Goal: Entertainment & Leisure: Browse casually

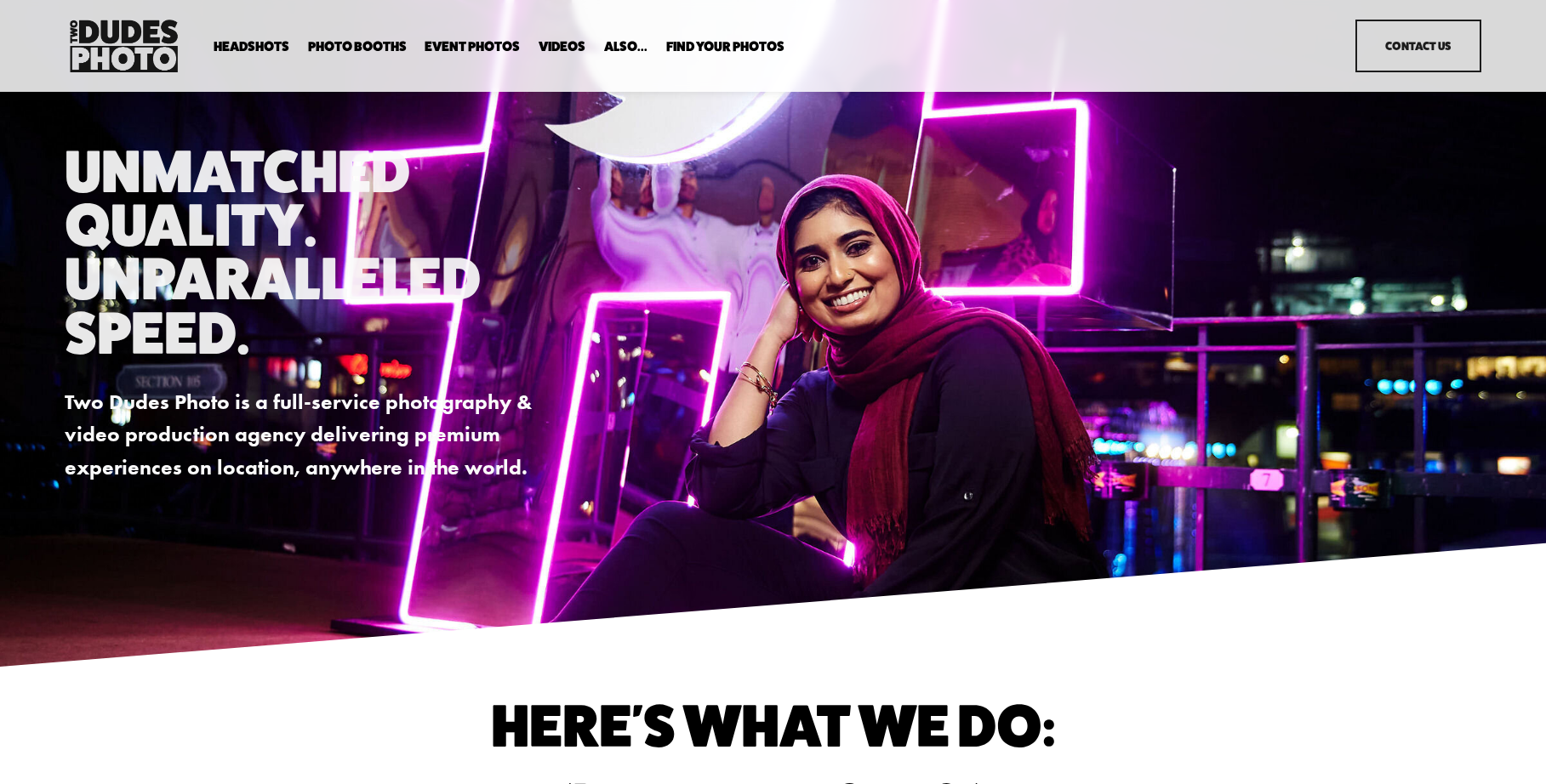
click at [463, 45] on link "Event Photos" at bounding box center [473, 46] width 95 height 16
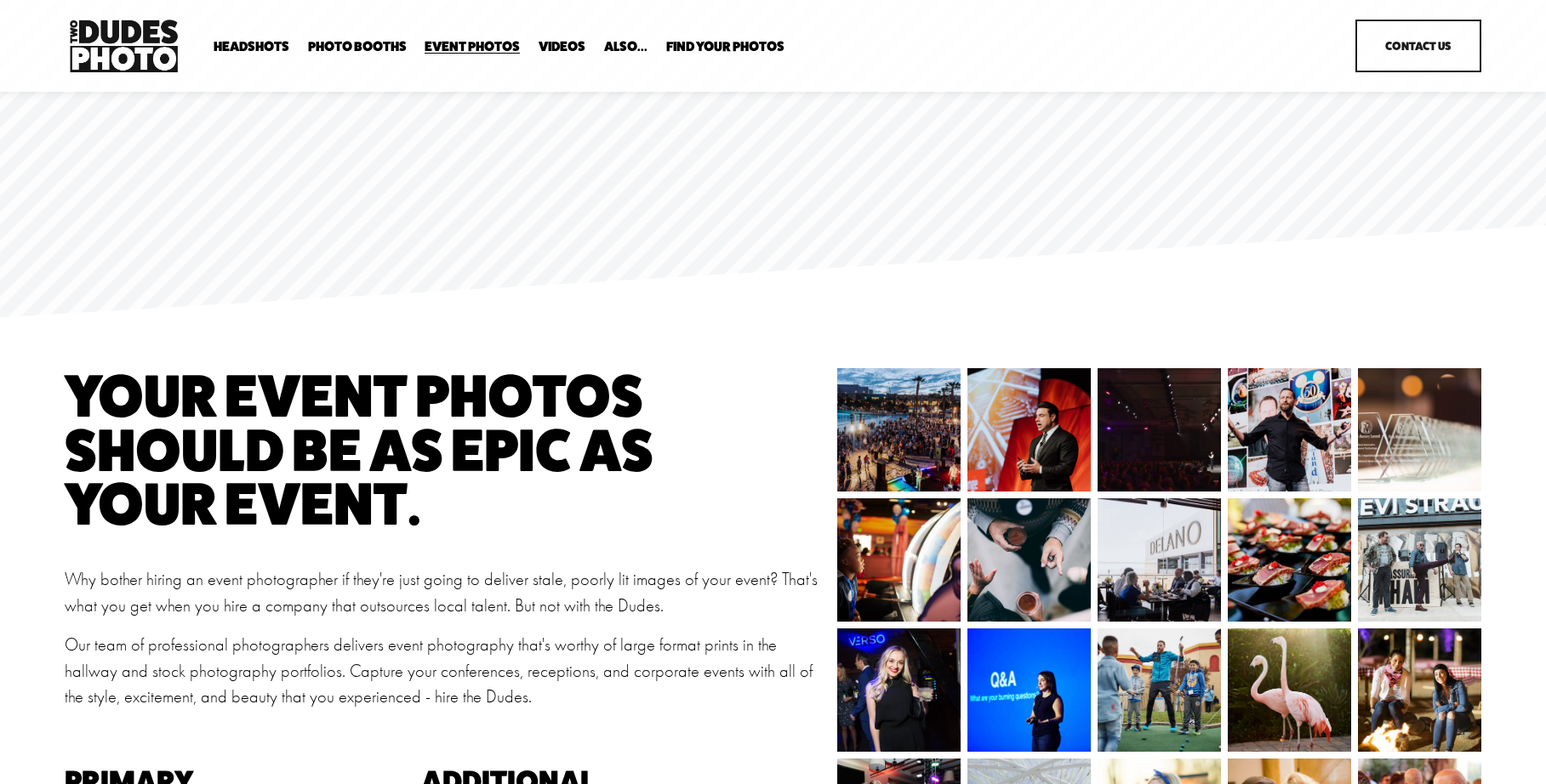
click at [1286, 426] on img at bounding box center [1292, 430] width 184 height 123
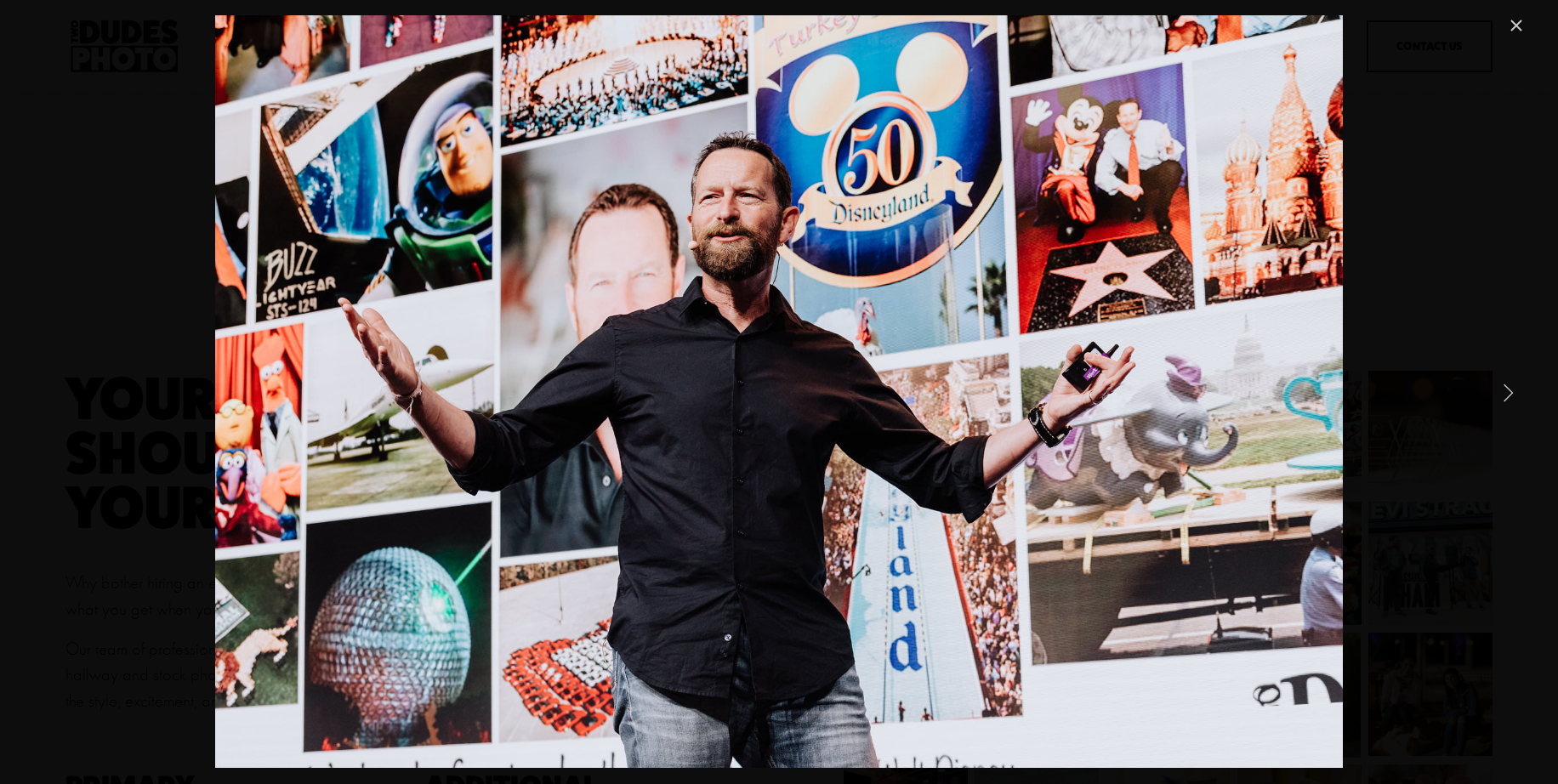
click at [1515, 394] on link "Next Item" at bounding box center [1508, 392] width 37 height 37
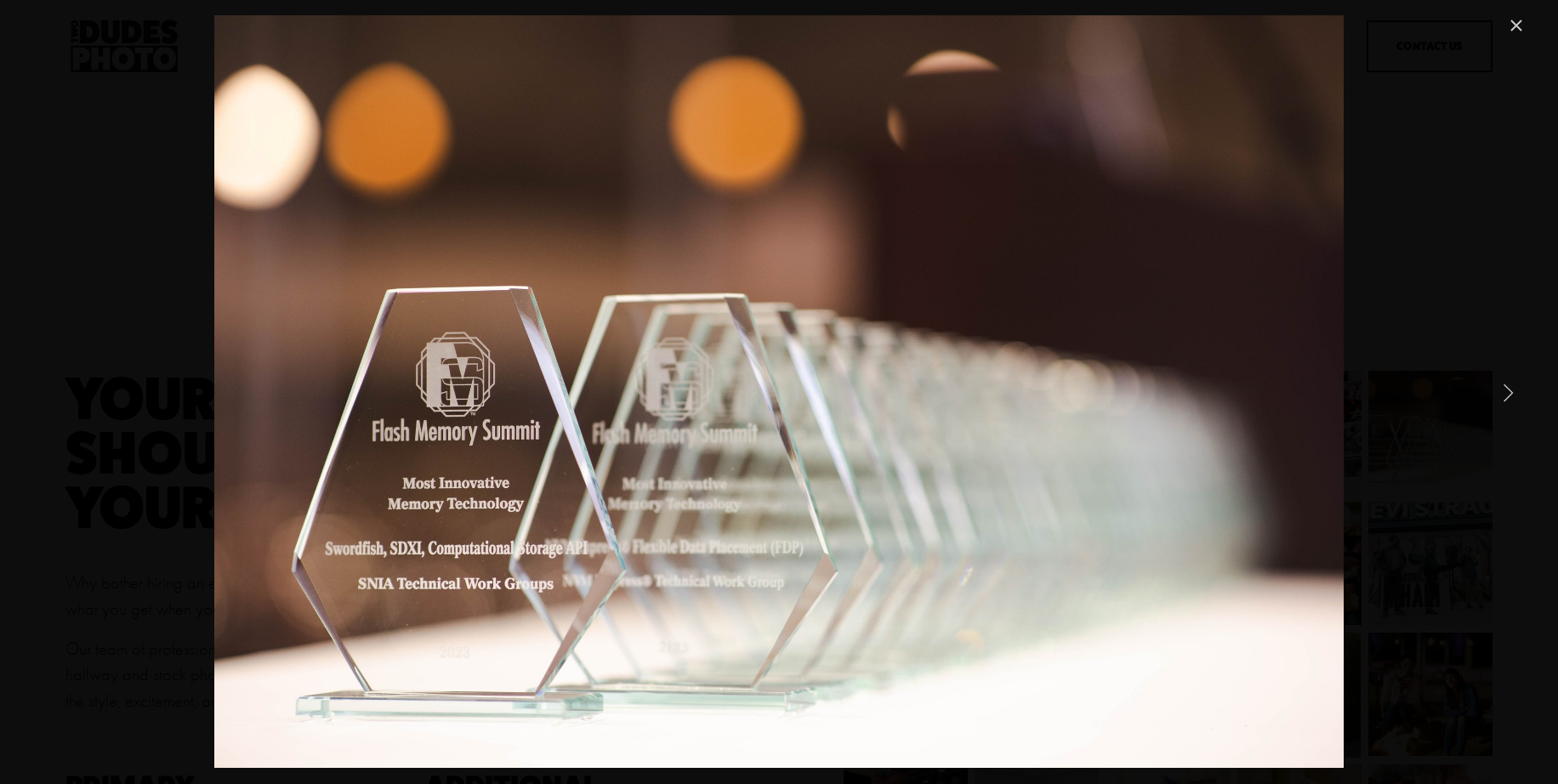
click at [1515, 394] on link "Next Item" at bounding box center [1508, 392] width 37 height 37
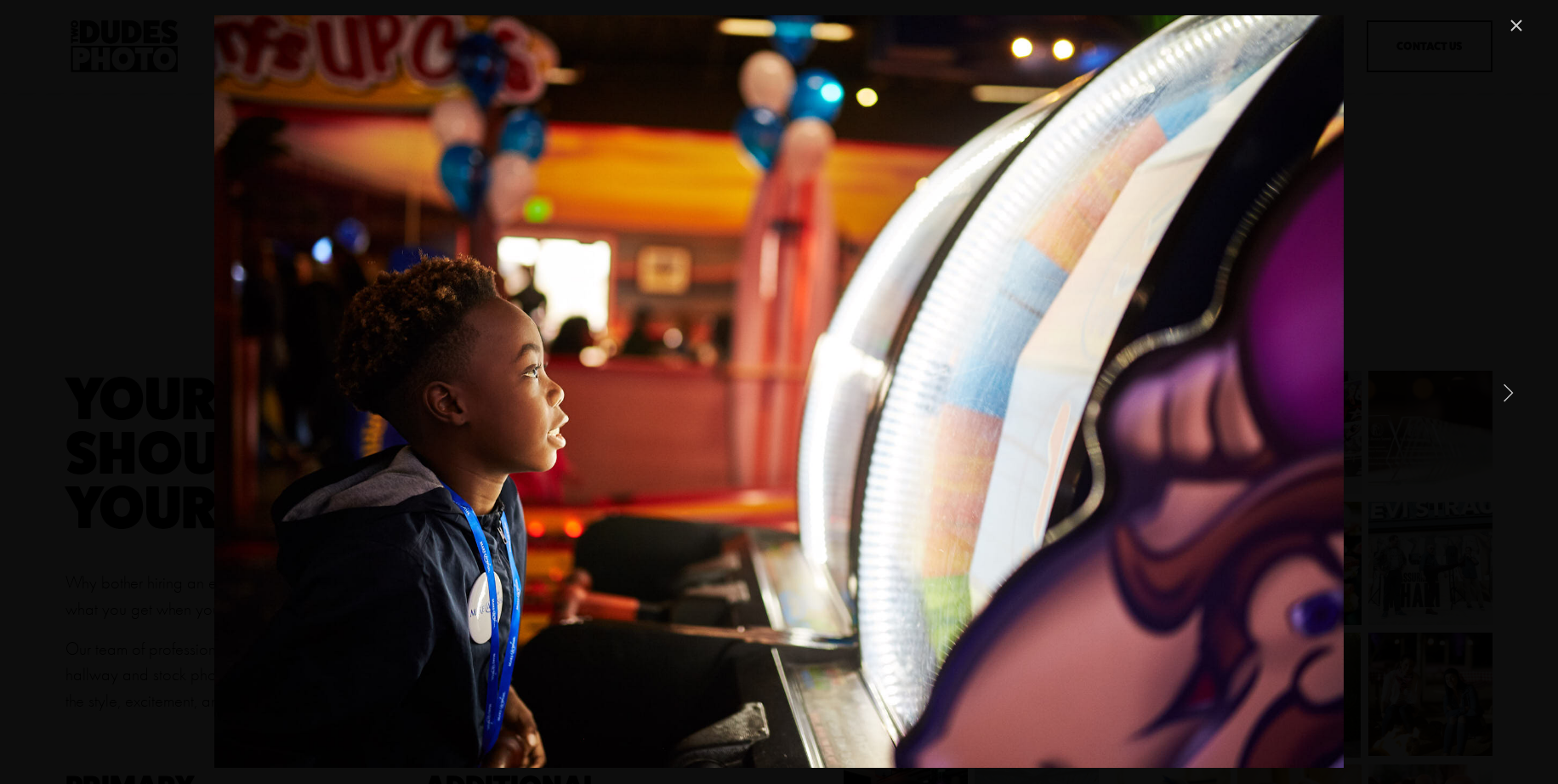
click at [1514, 394] on link "Next Item" at bounding box center [1508, 392] width 37 height 37
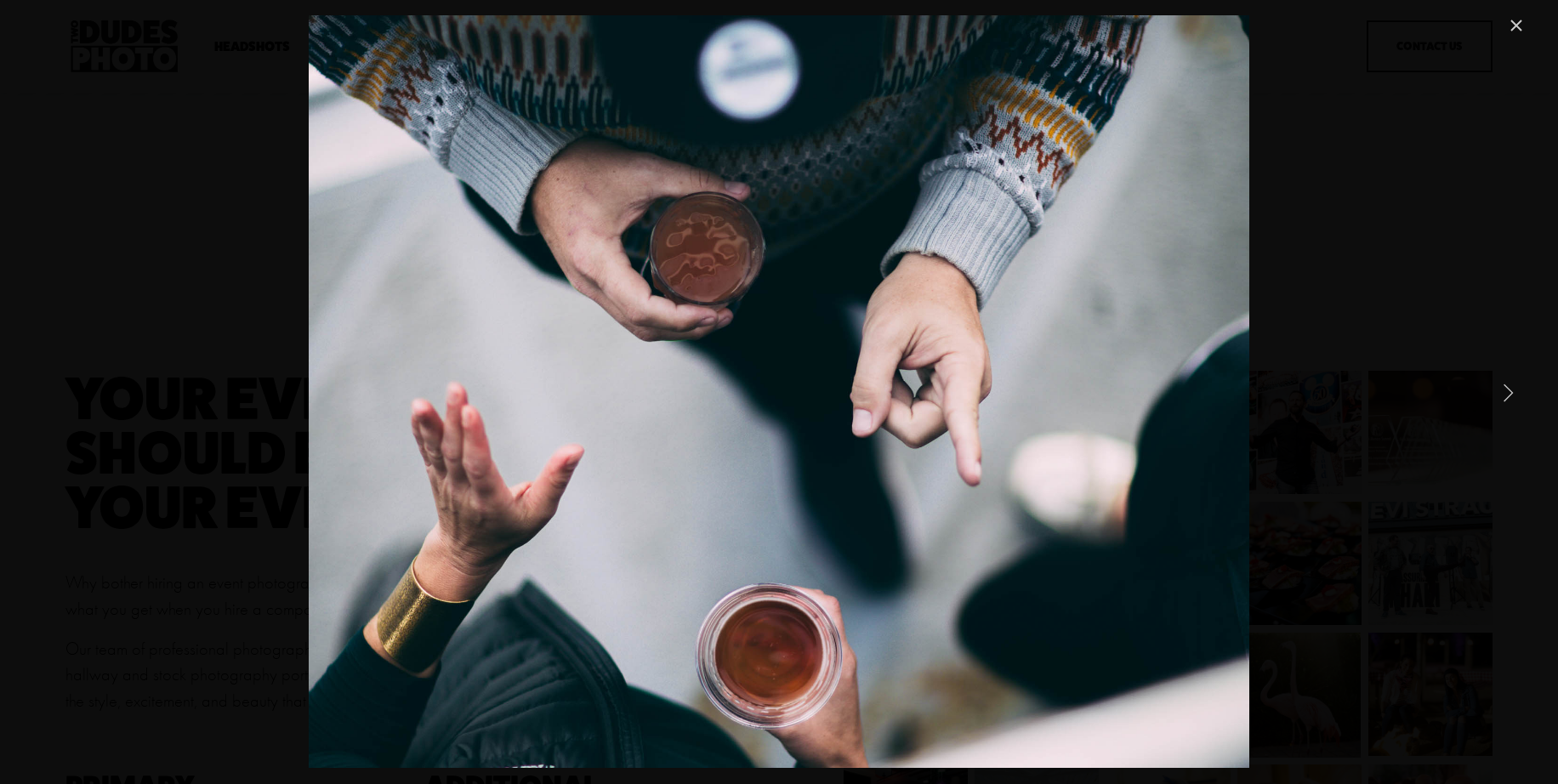
click at [1514, 394] on link "Next Item" at bounding box center [1508, 392] width 37 height 37
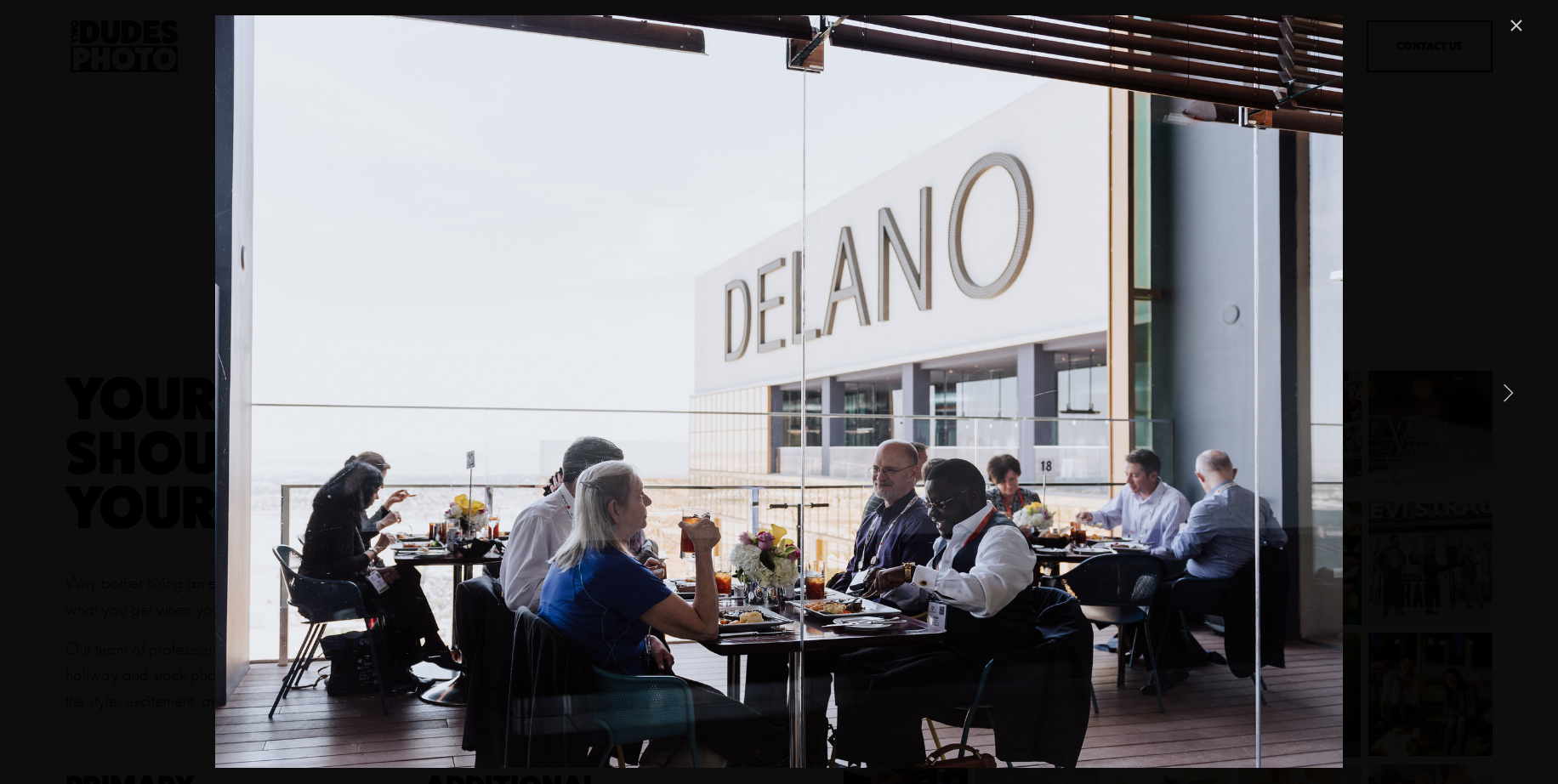
click at [1514, 394] on link "Next Item" at bounding box center [1508, 392] width 37 height 37
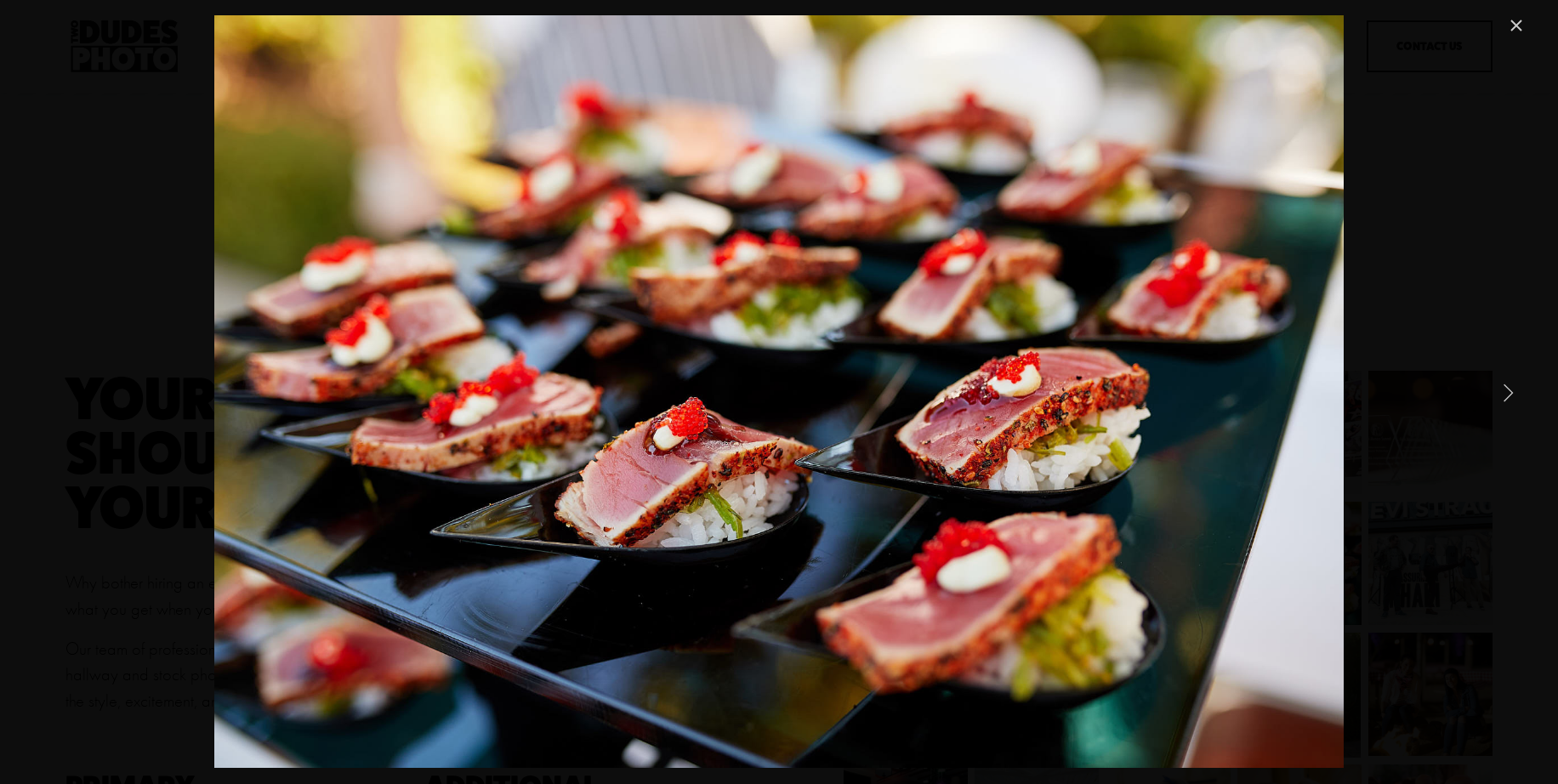
click at [1513, 394] on link "Next Item" at bounding box center [1508, 392] width 37 height 37
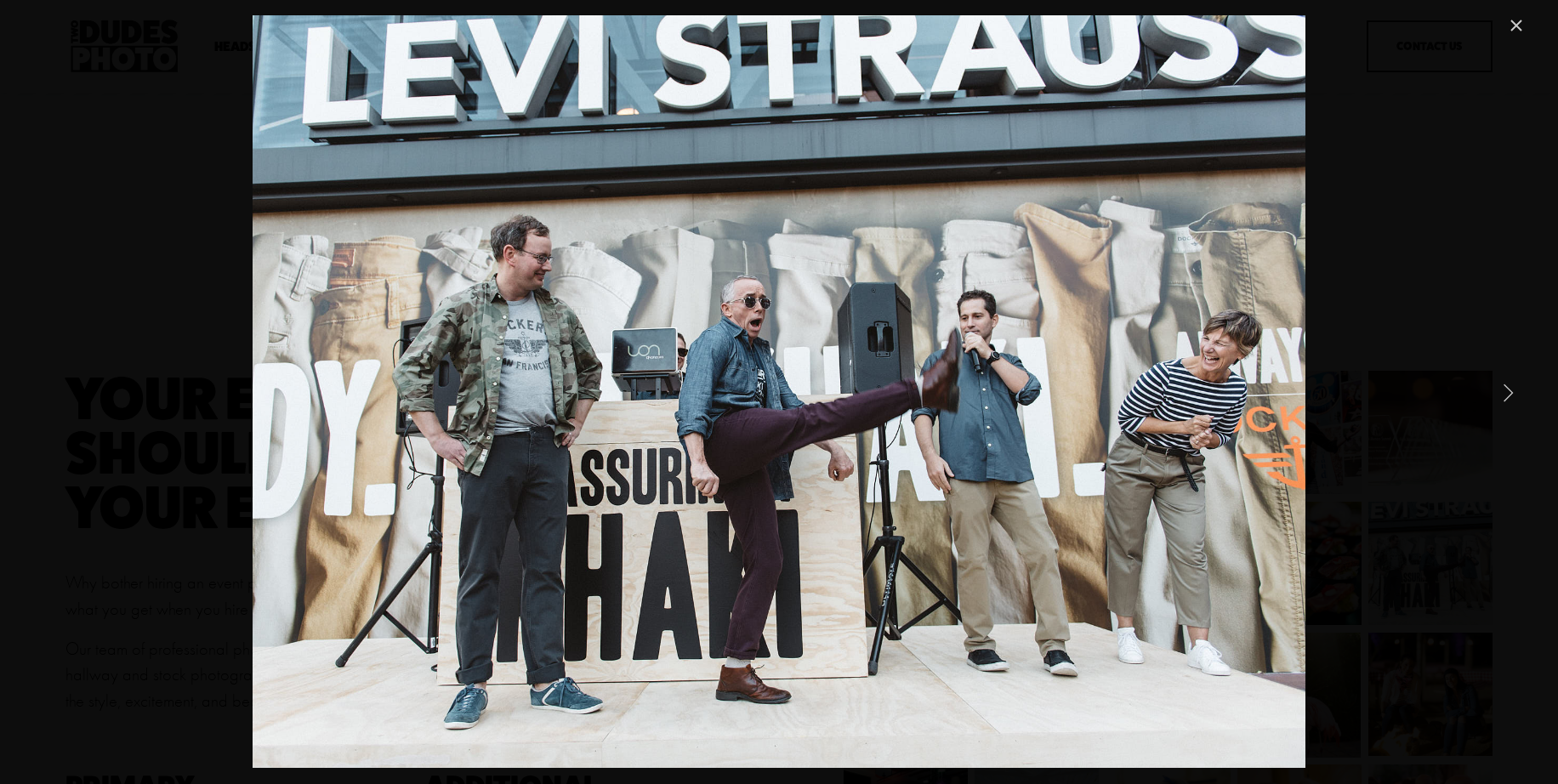
click at [1513, 394] on link "Next Item" at bounding box center [1508, 392] width 37 height 37
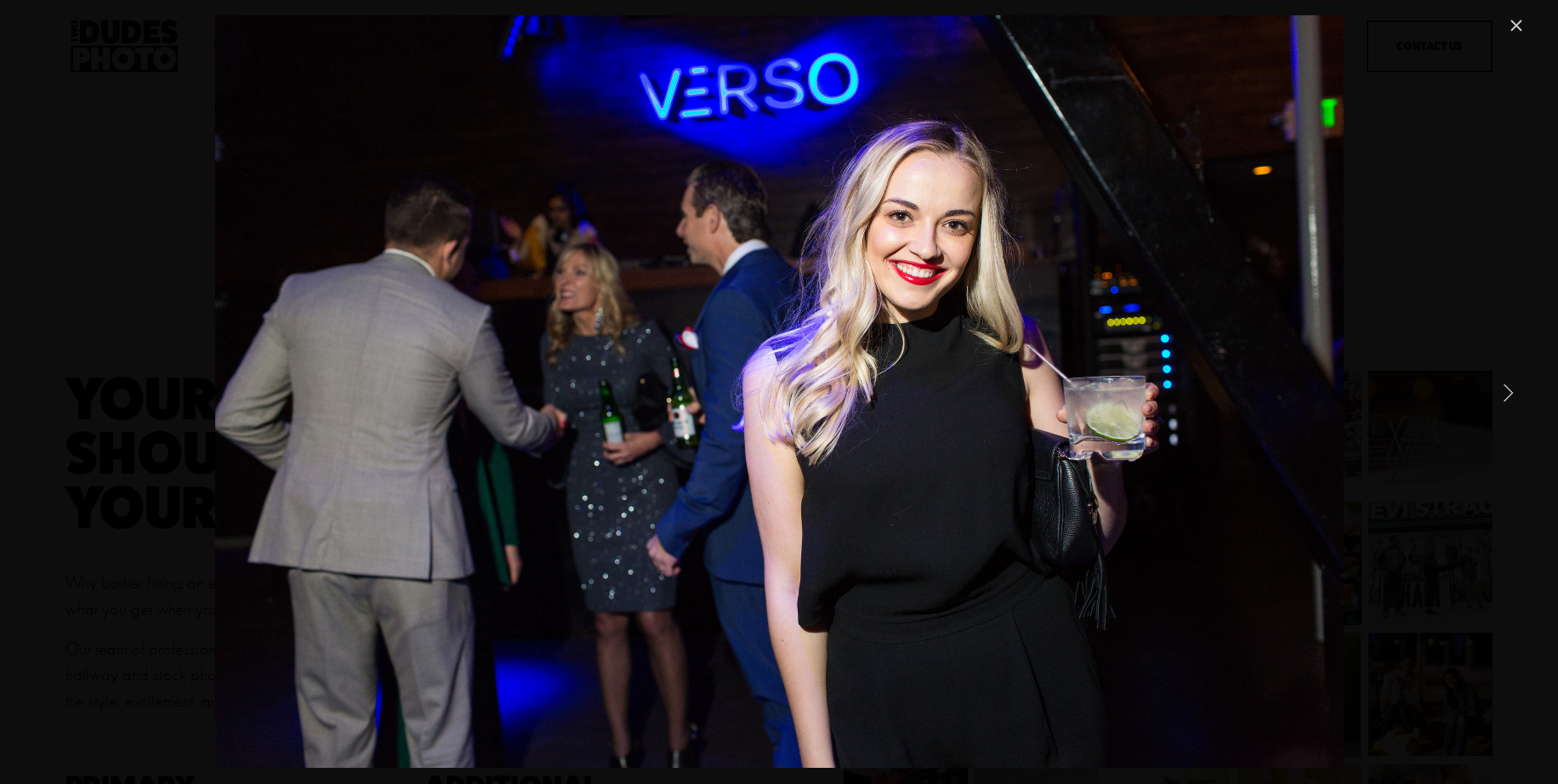
click at [1513, 394] on link "Next Item" at bounding box center [1508, 392] width 37 height 37
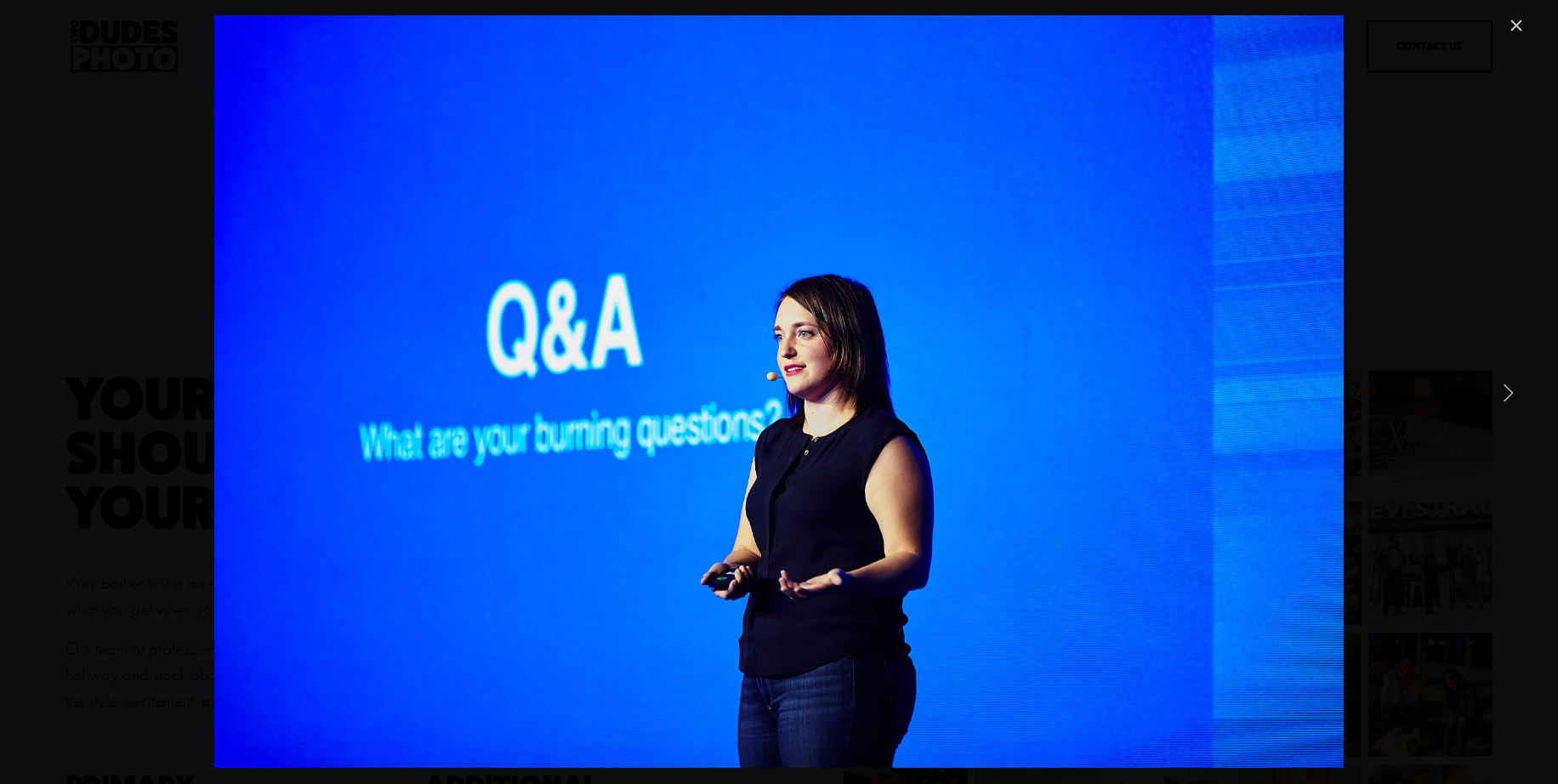
click at [1511, 395] on link "Next Item" at bounding box center [1508, 392] width 37 height 37
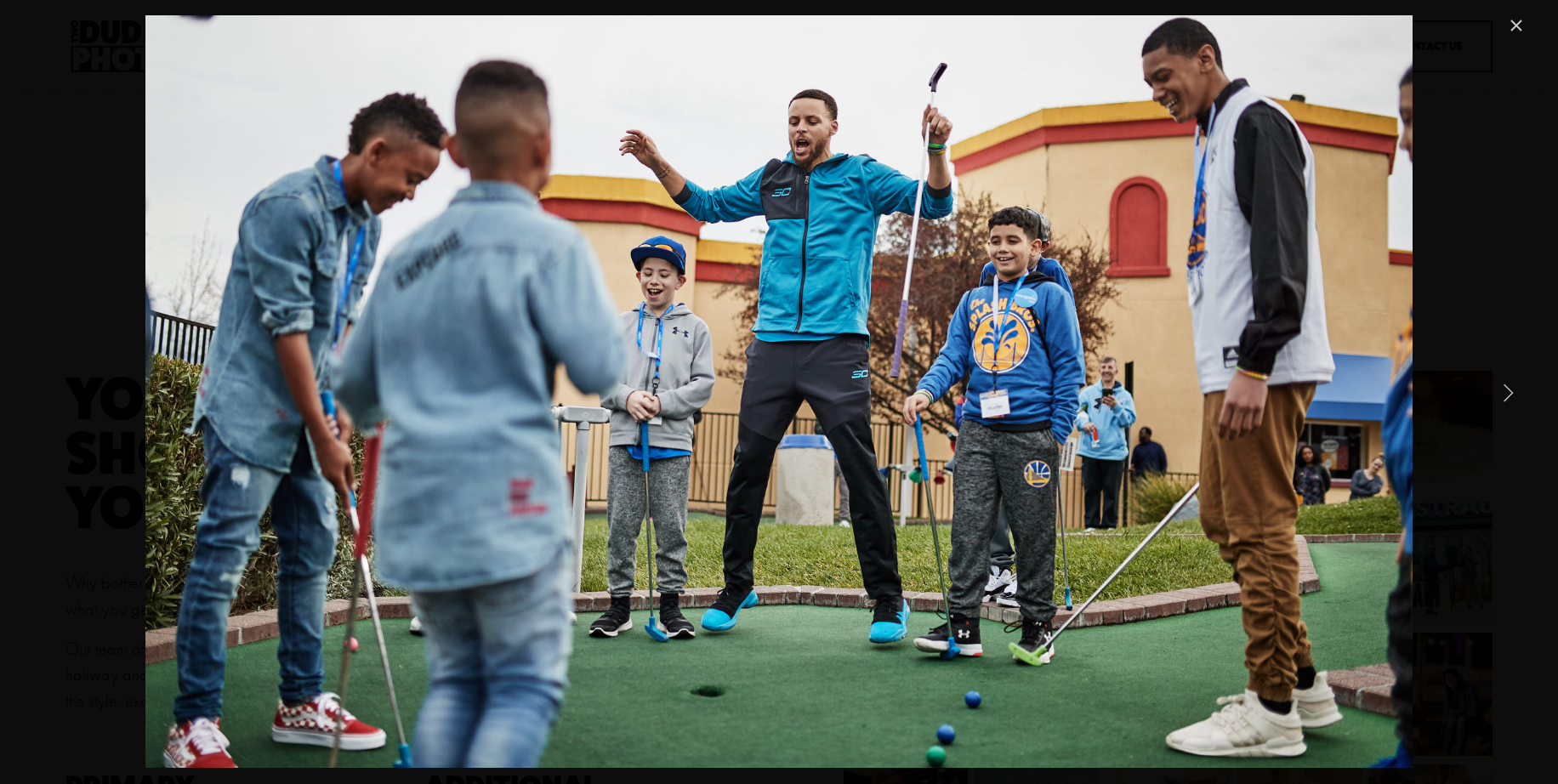
click at [1511, 395] on link "Next Item" at bounding box center [1508, 392] width 37 height 37
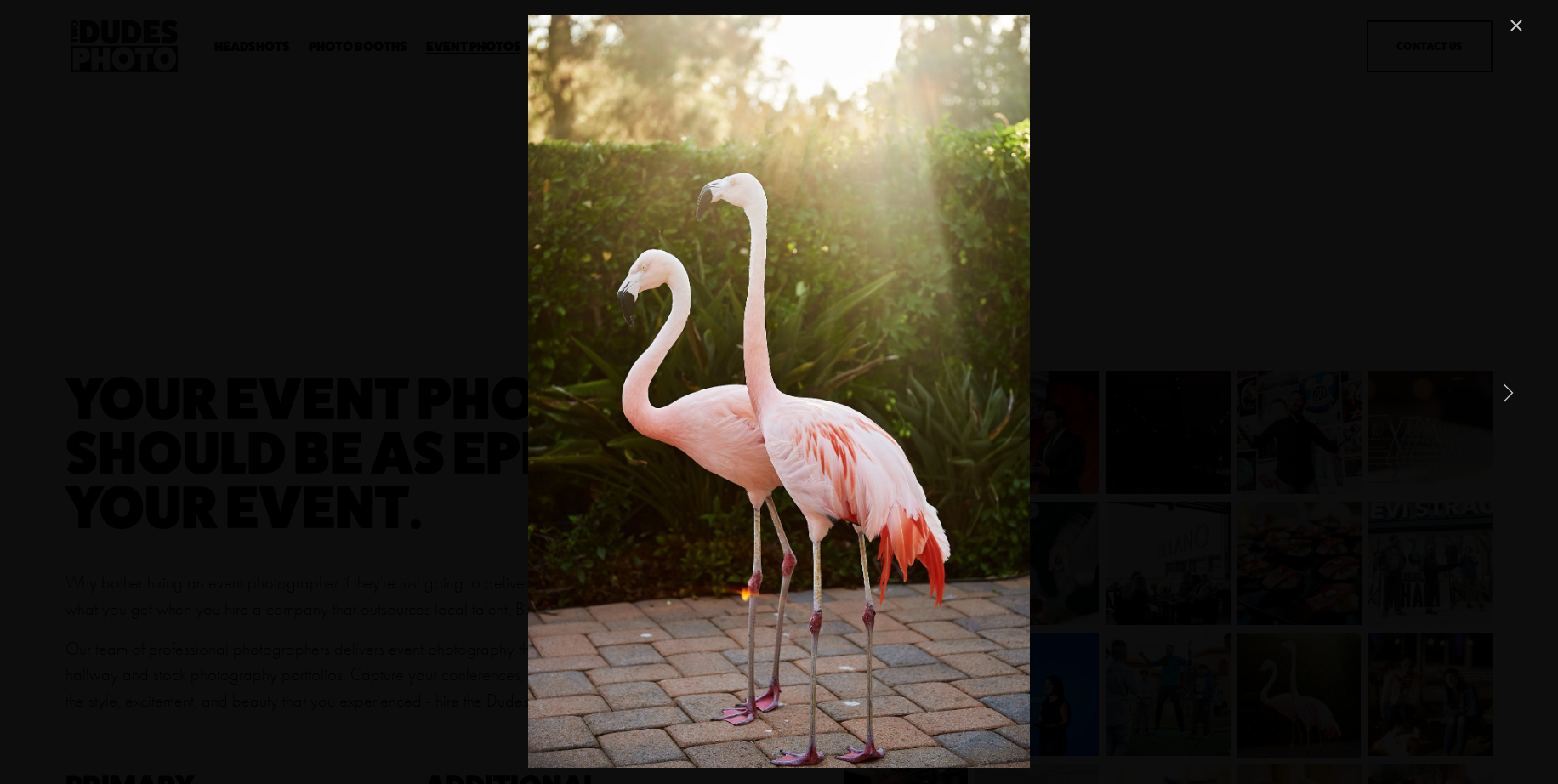
click at [1511, 395] on link "Next Item" at bounding box center [1508, 392] width 37 height 37
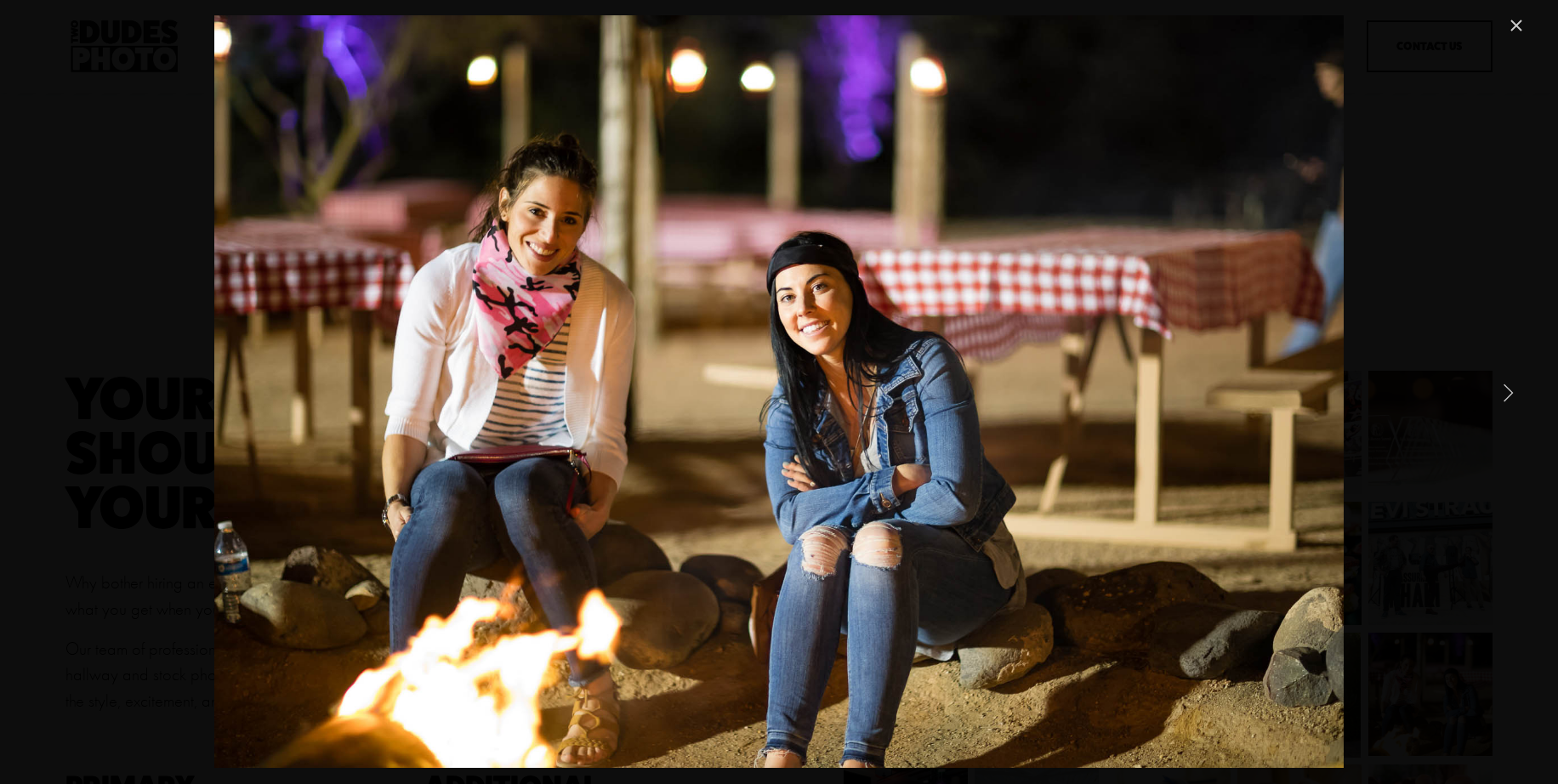
click at [1511, 395] on link "Next Item" at bounding box center [1508, 392] width 37 height 37
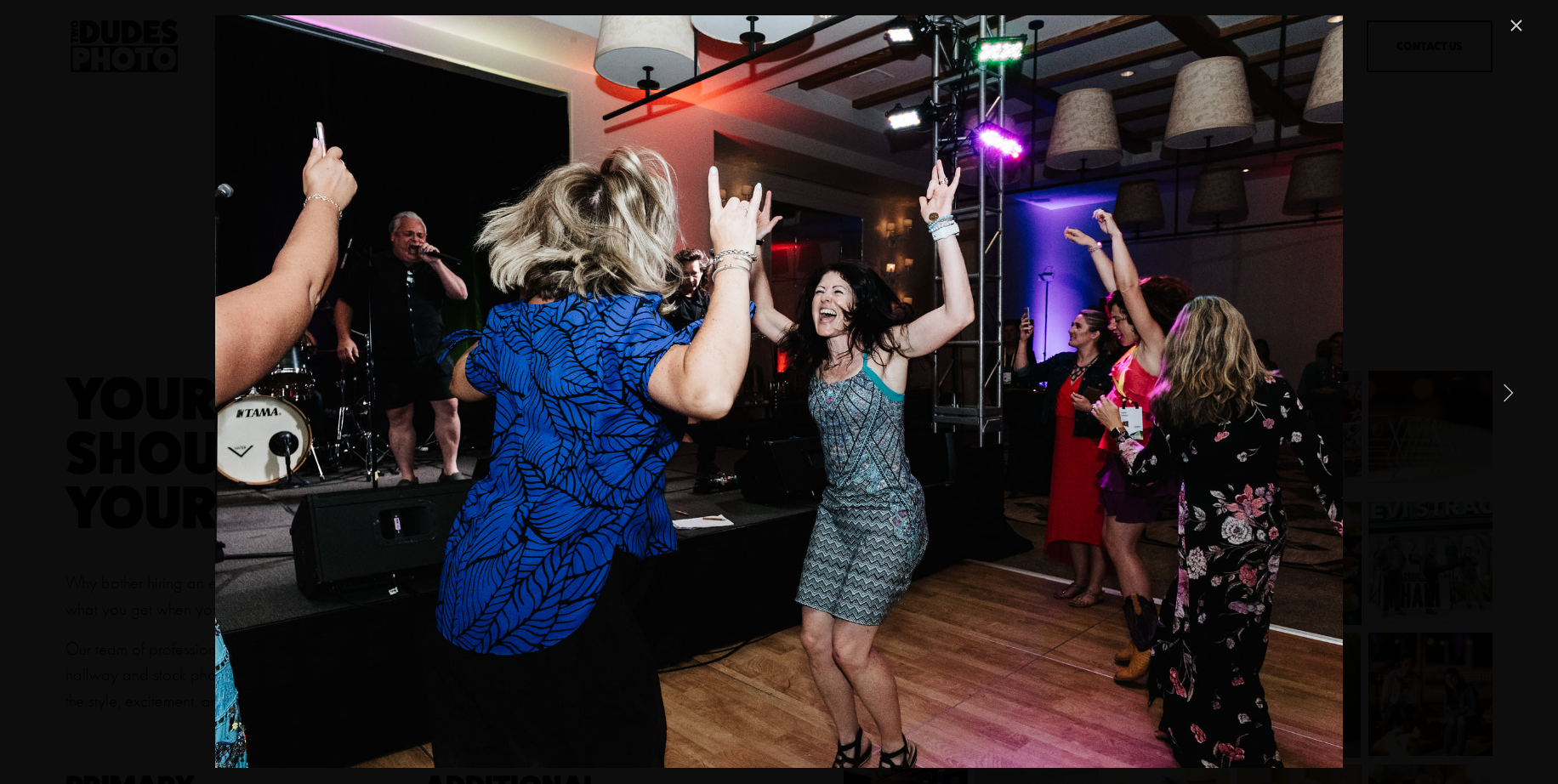
click at [1511, 395] on link "Next Item" at bounding box center [1508, 392] width 37 height 37
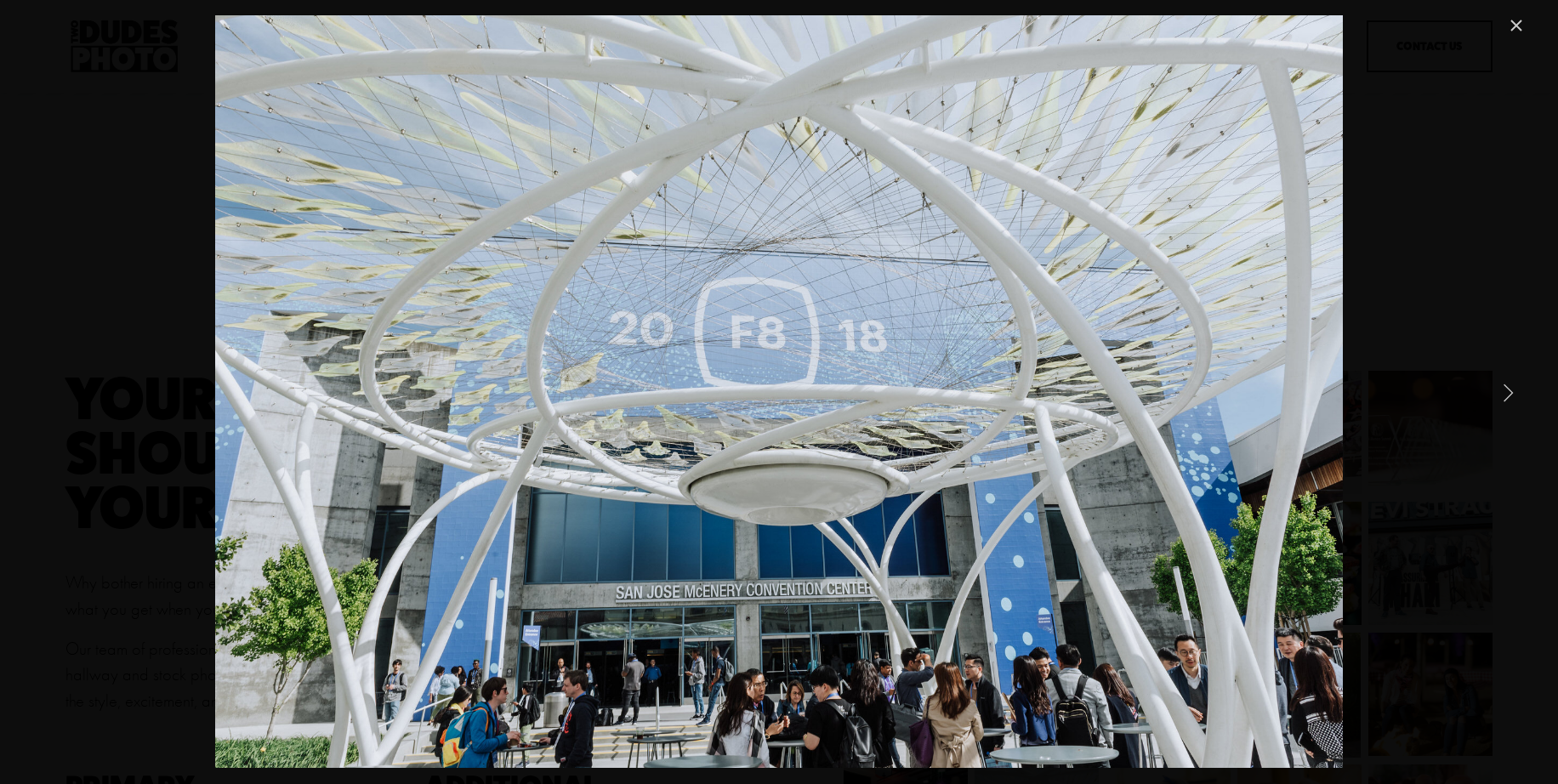
click at [1511, 395] on link "Next Item" at bounding box center [1508, 392] width 37 height 37
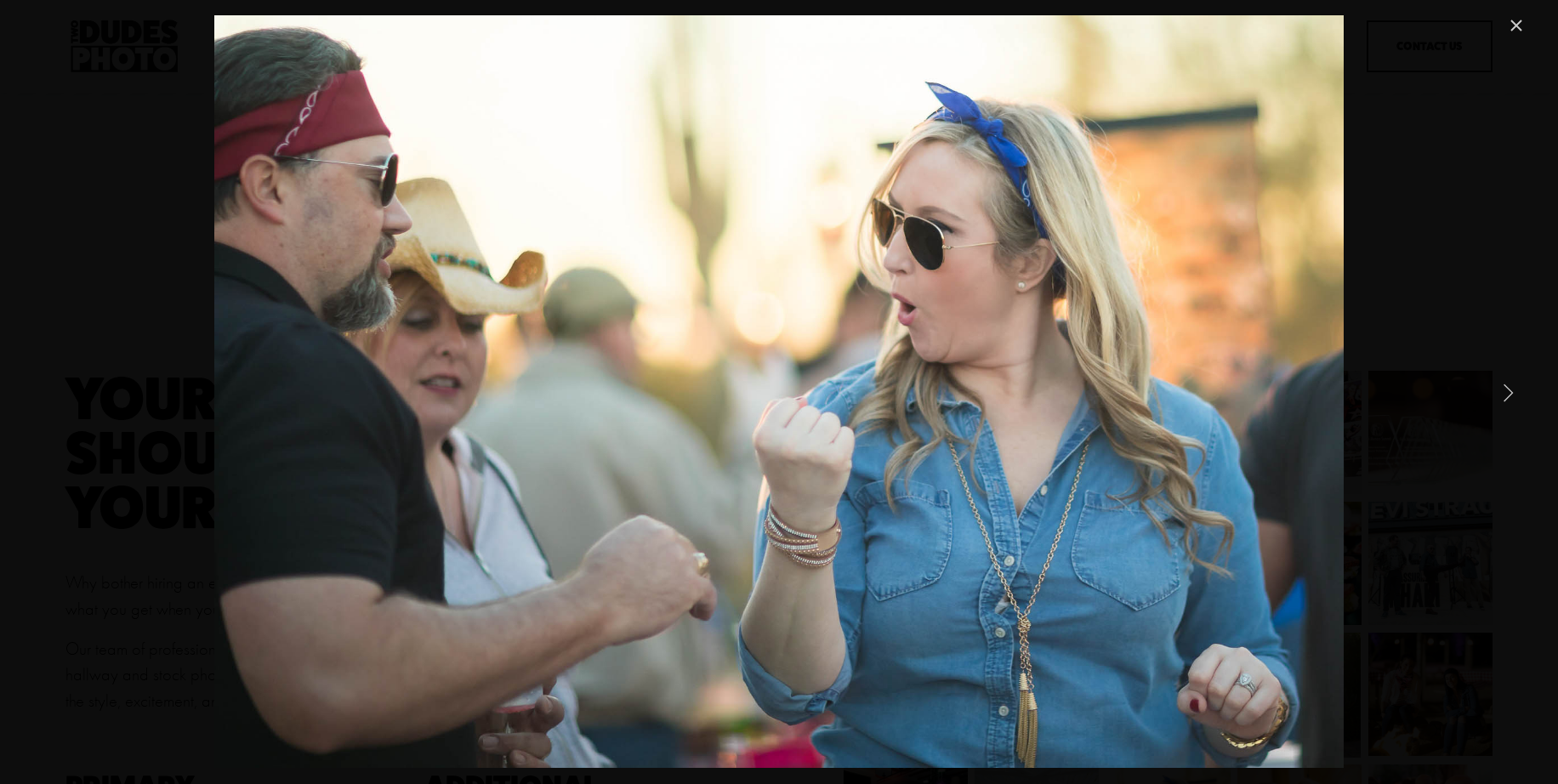
click at [1511, 395] on link "Next Item" at bounding box center [1508, 392] width 37 height 37
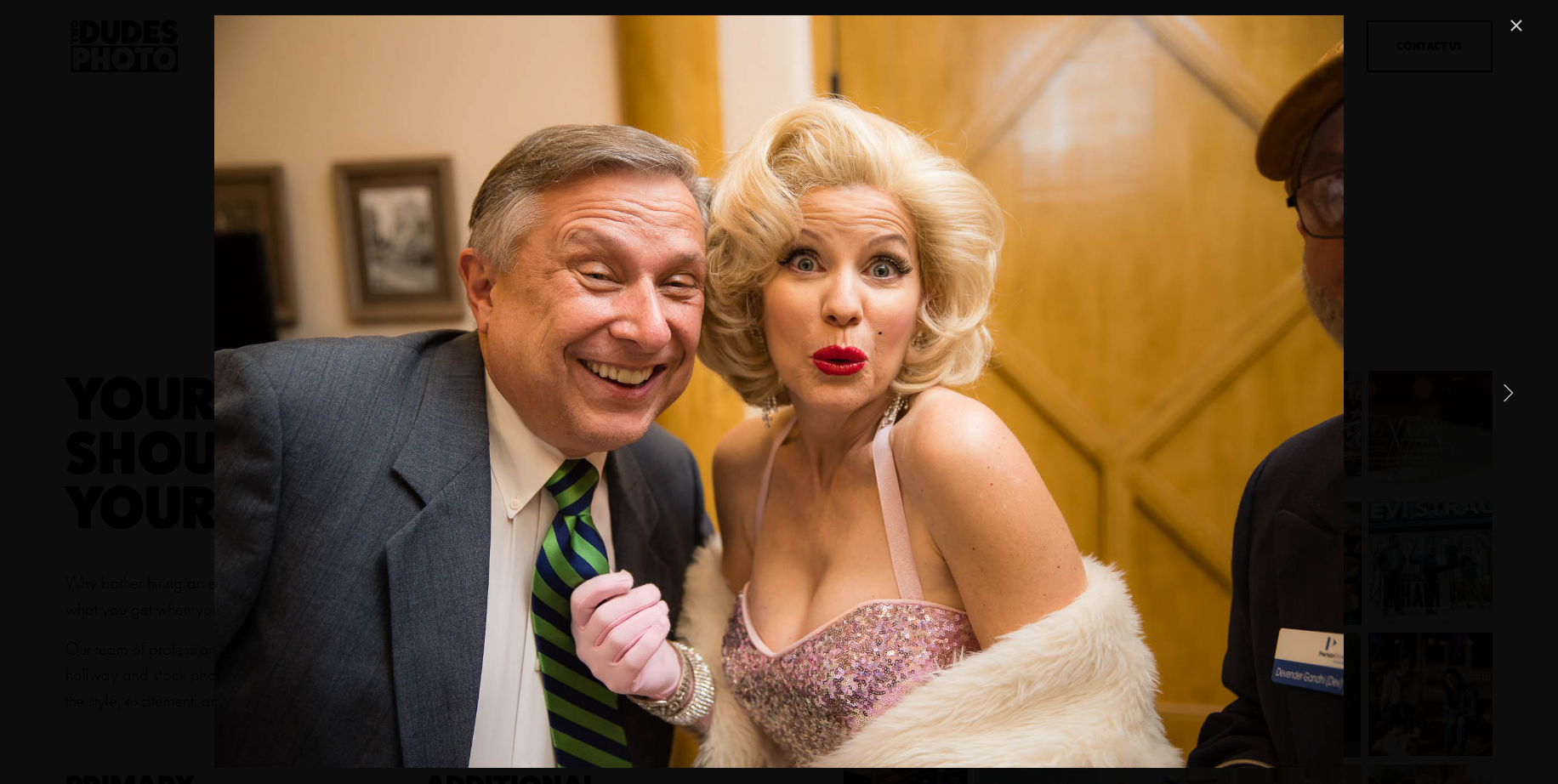
click at [1511, 395] on link "Next Item" at bounding box center [1508, 392] width 37 height 37
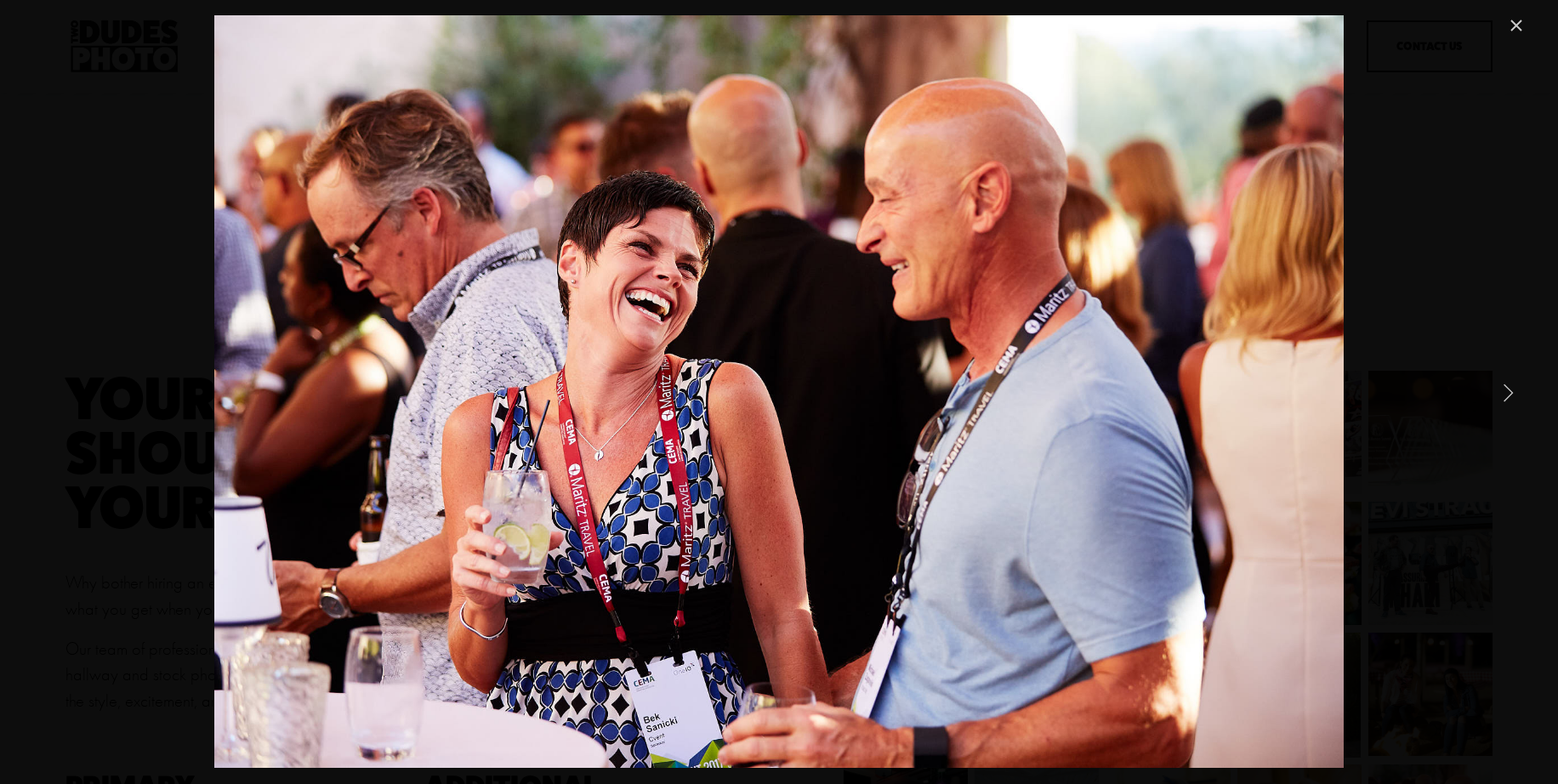
click at [1511, 395] on link "Next Item" at bounding box center [1508, 392] width 37 height 37
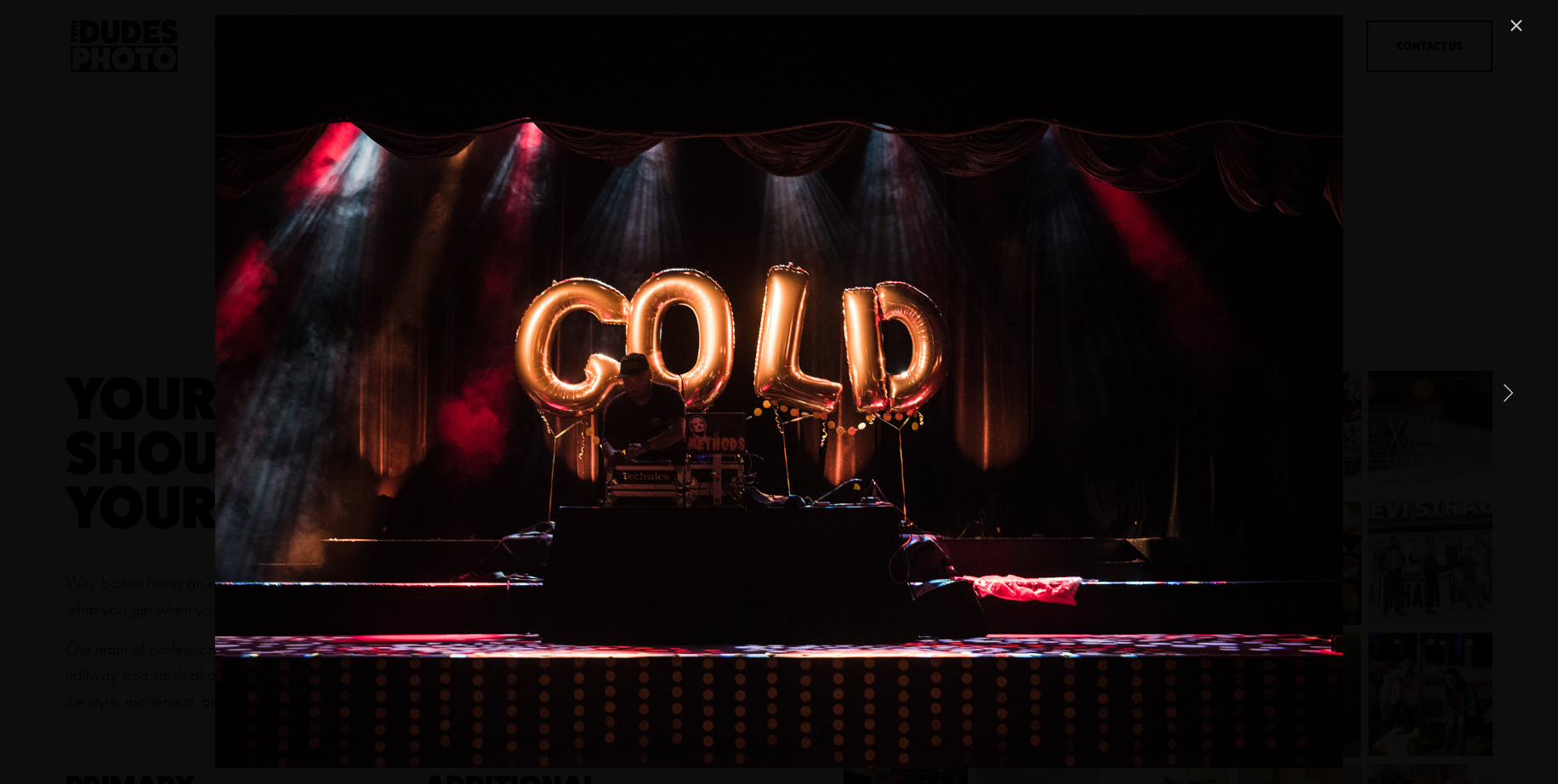
click at [1511, 395] on link "Next Item" at bounding box center [1508, 392] width 37 height 37
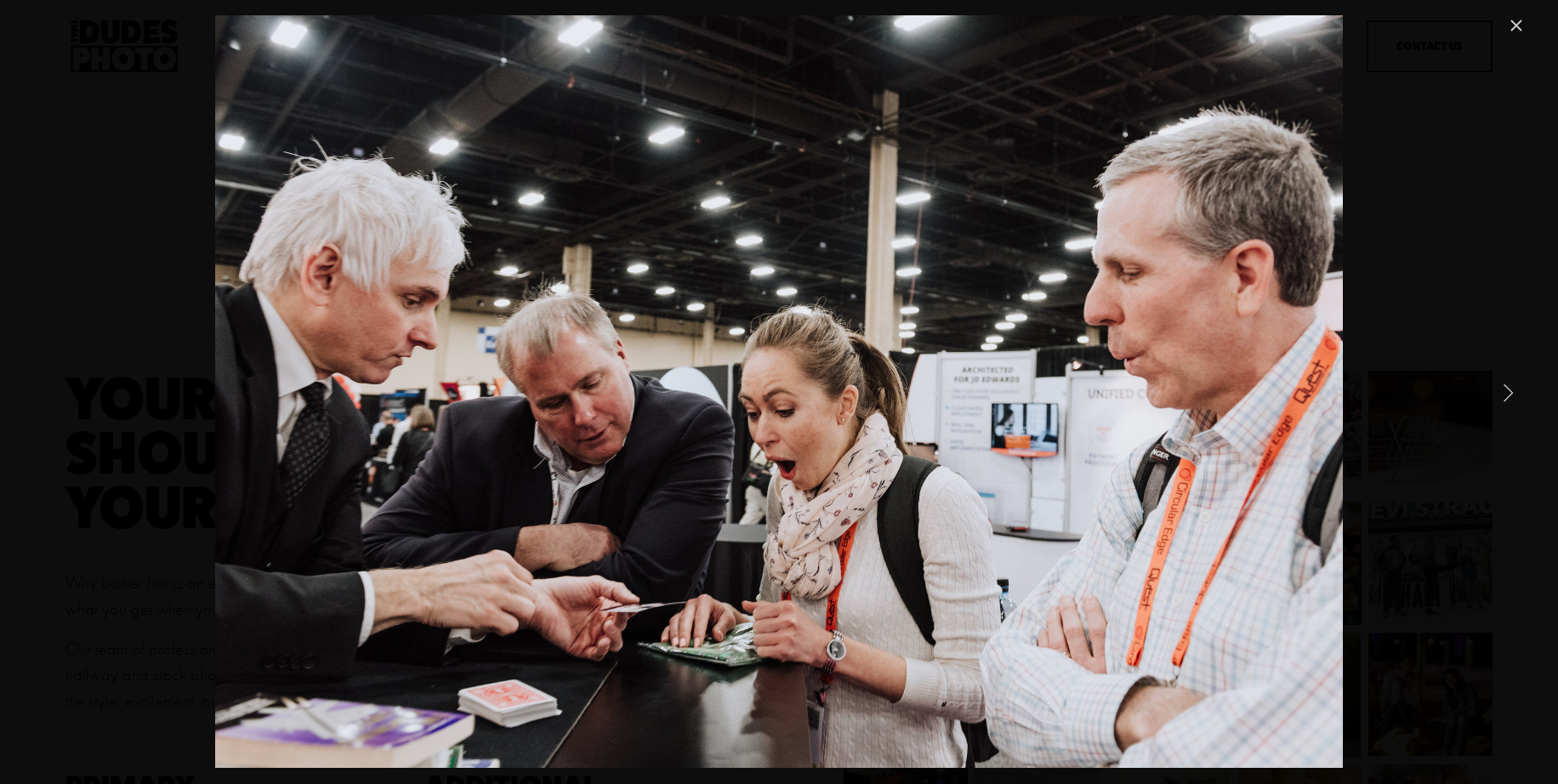
click at [1511, 395] on link "Next Item" at bounding box center [1508, 392] width 37 height 37
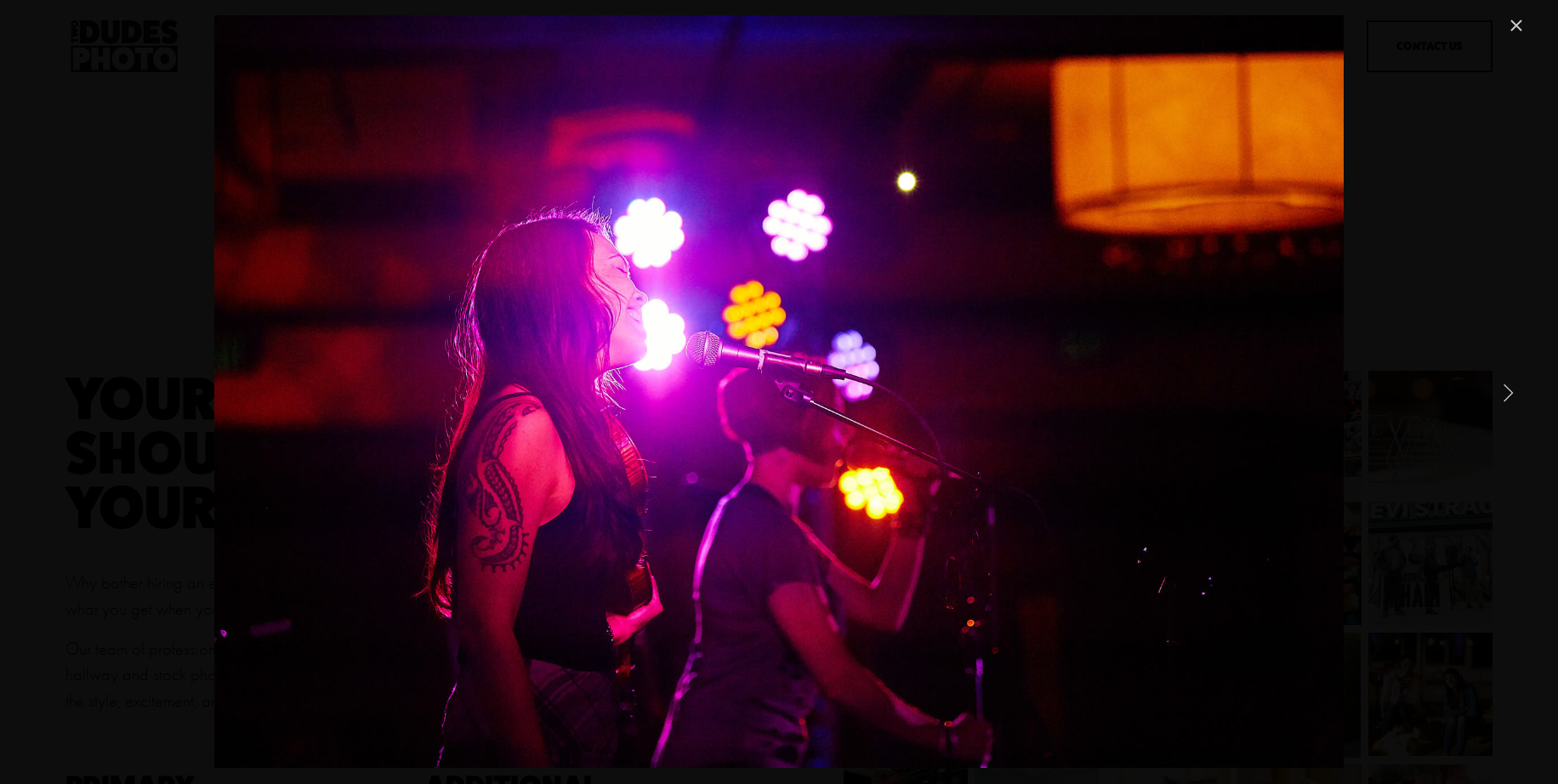
click at [1511, 395] on link "Next Item" at bounding box center [1508, 392] width 37 height 37
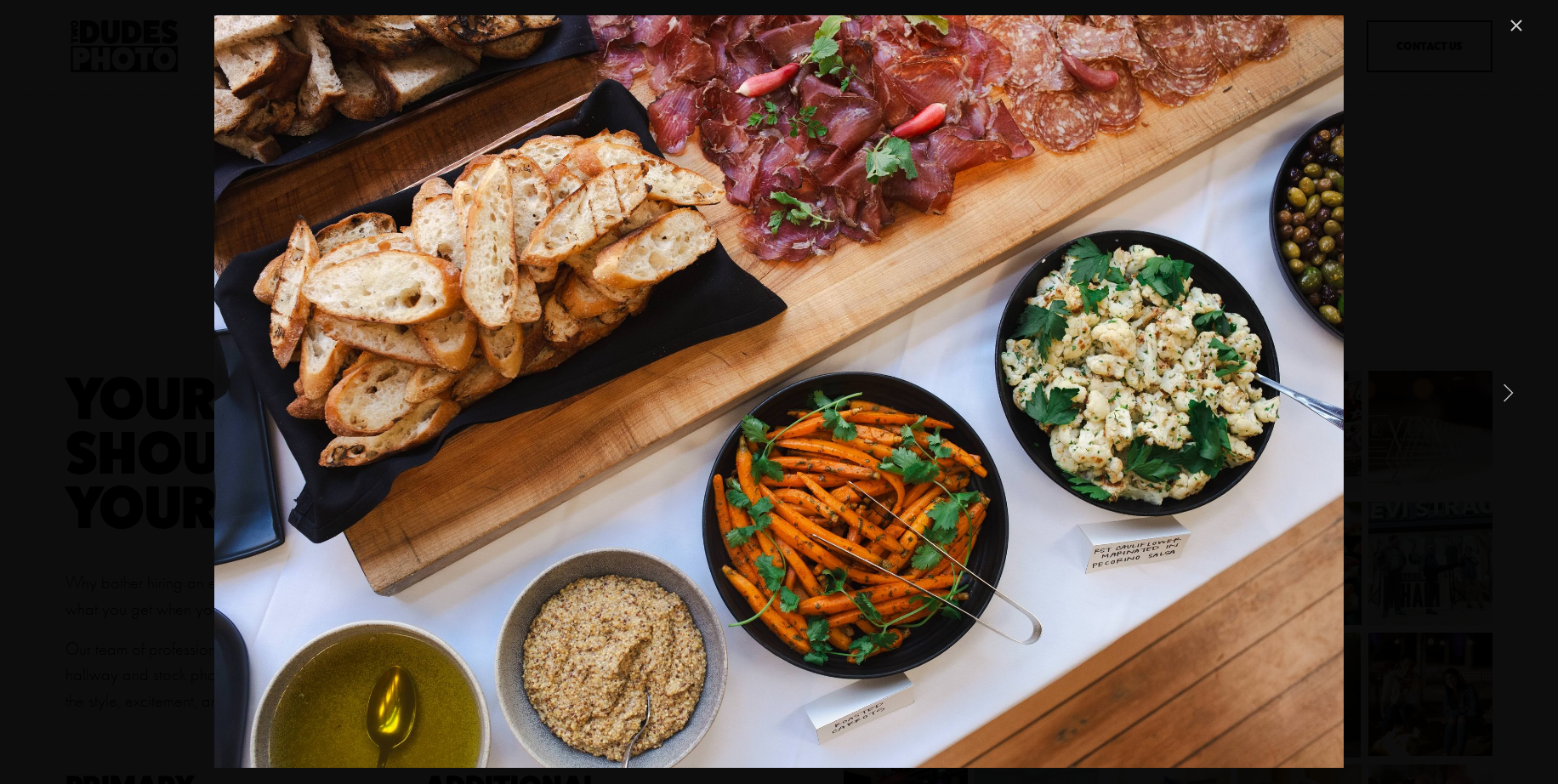
click at [1511, 395] on link "Next Item" at bounding box center [1508, 392] width 37 height 37
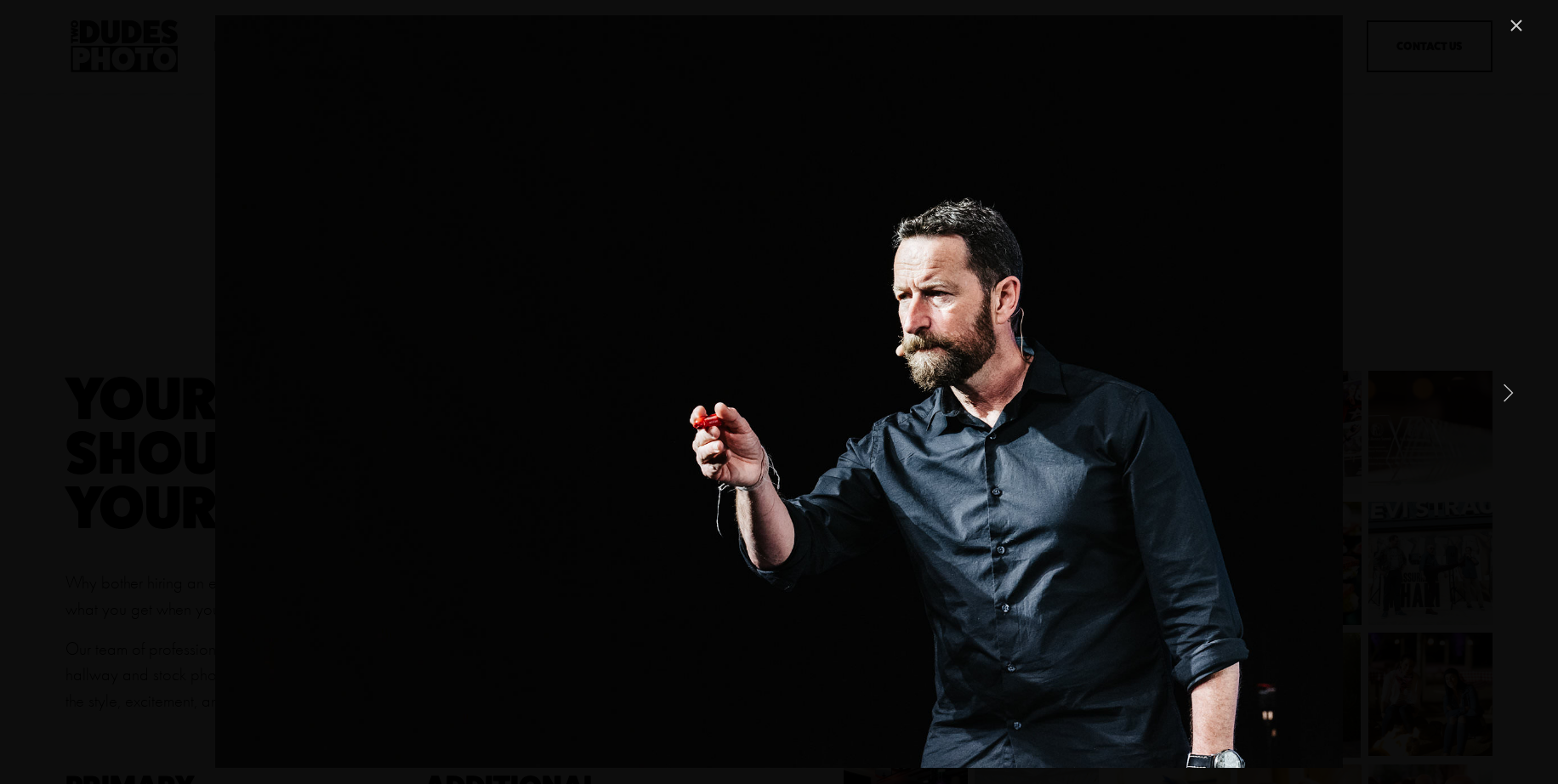
click at [1511, 395] on link "Next Item" at bounding box center [1508, 392] width 37 height 37
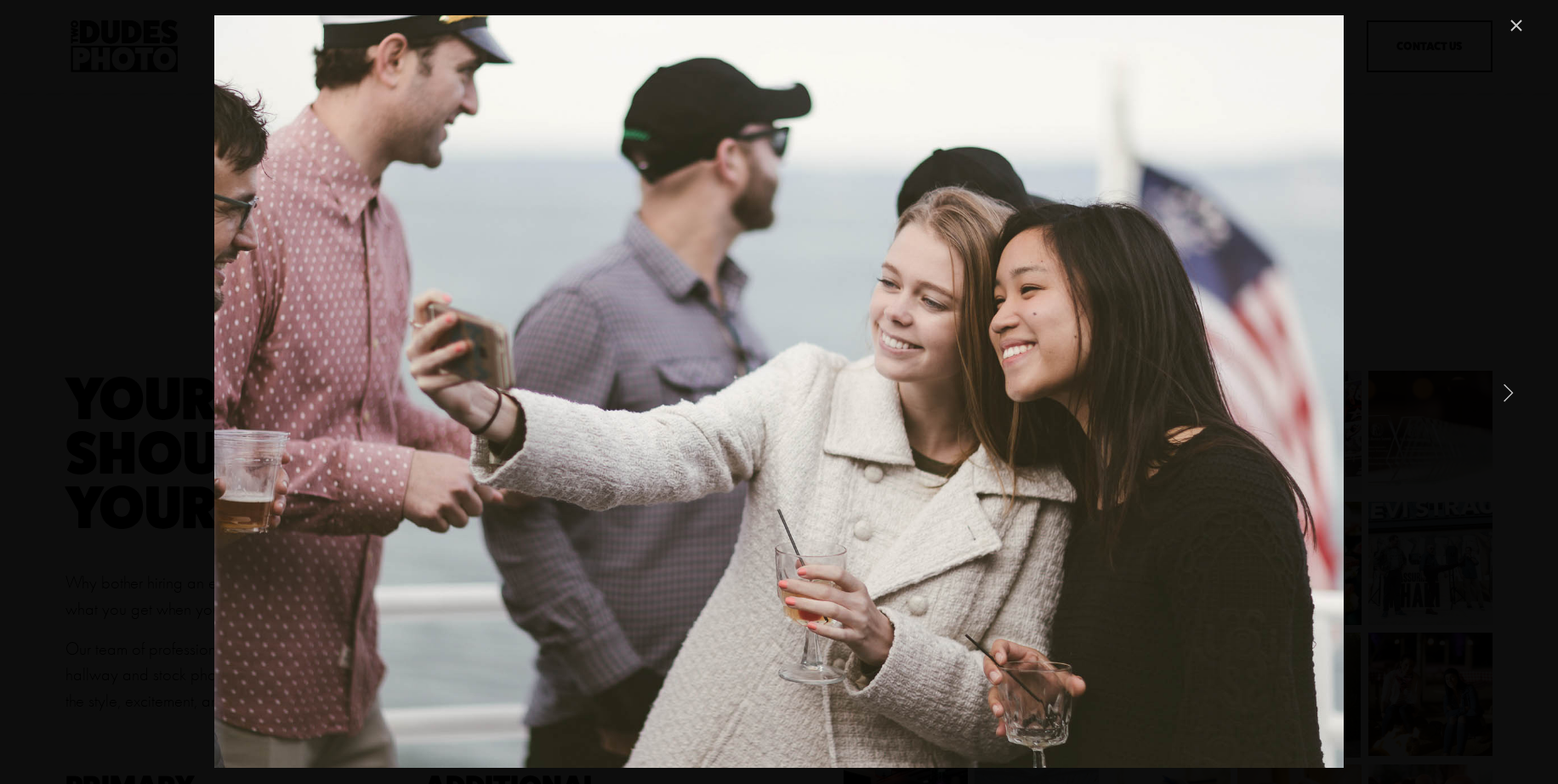
click at [1511, 395] on link "Next Item" at bounding box center [1508, 392] width 37 height 37
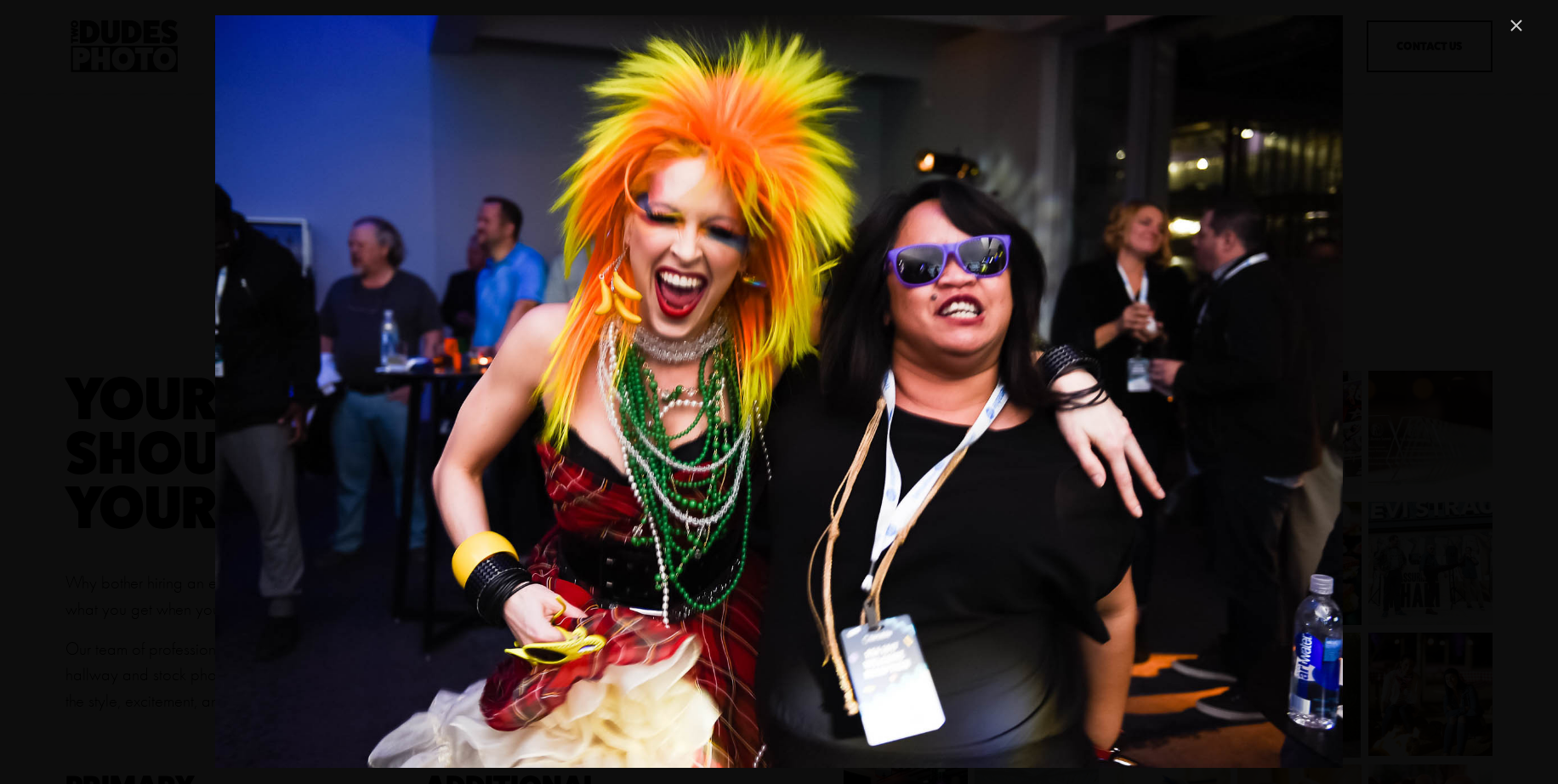
click at [1521, 25] on link "Close" at bounding box center [1517, 25] width 21 height 21
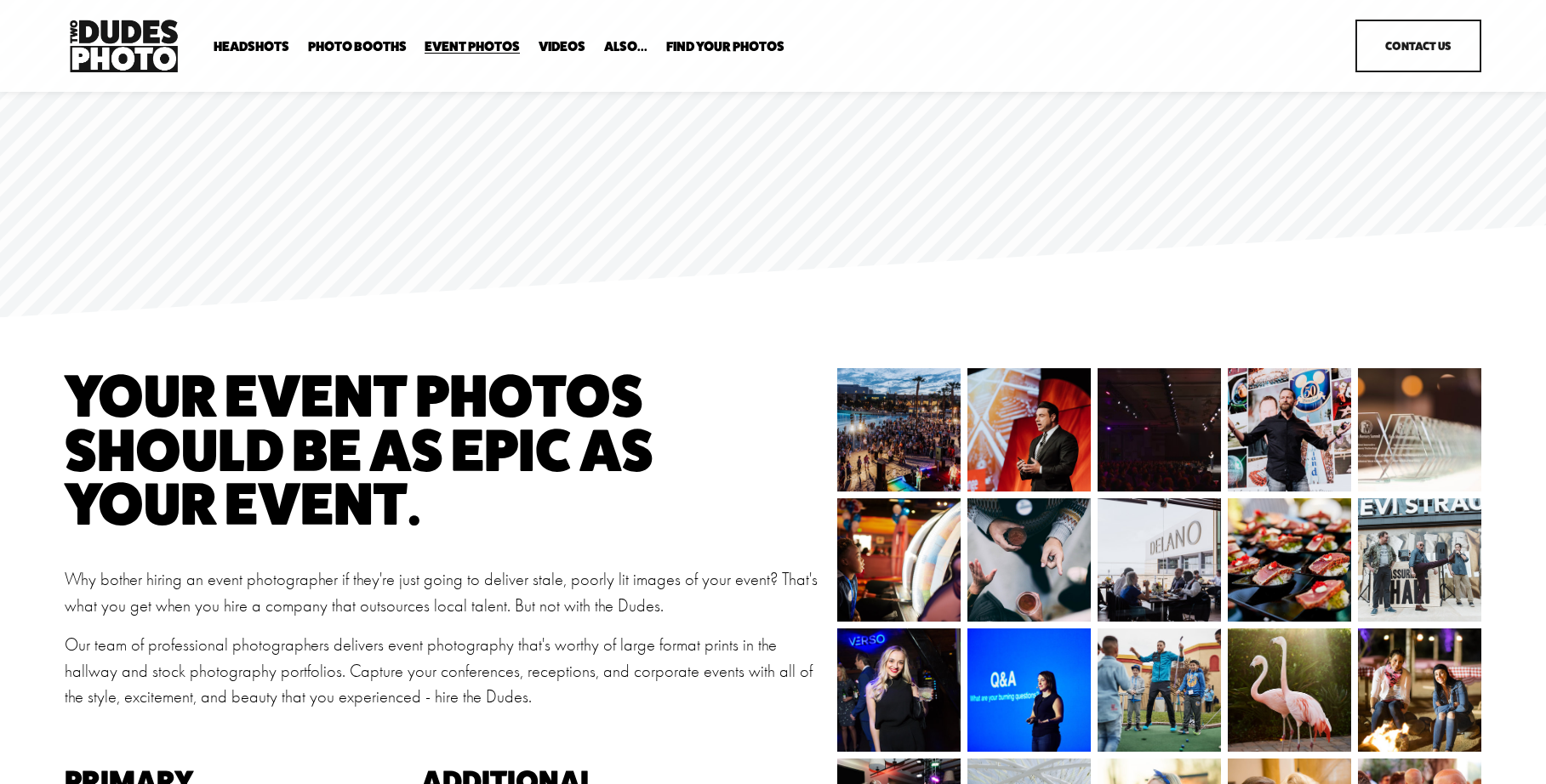
click at [889, 417] on img at bounding box center [880, 430] width 184 height 123
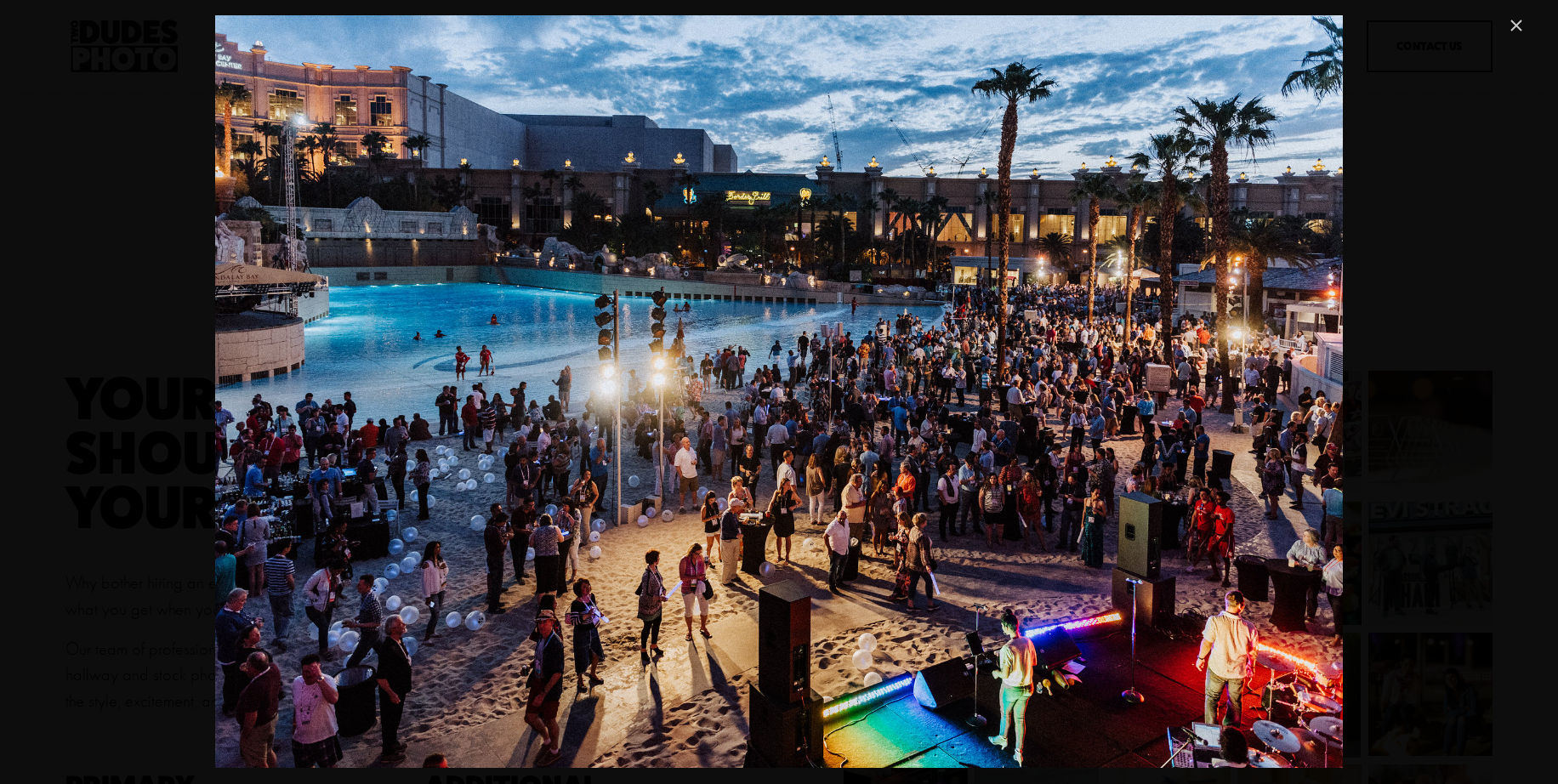
click at [1516, 24] on link "Close" at bounding box center [1517, 25] width 21 height 21
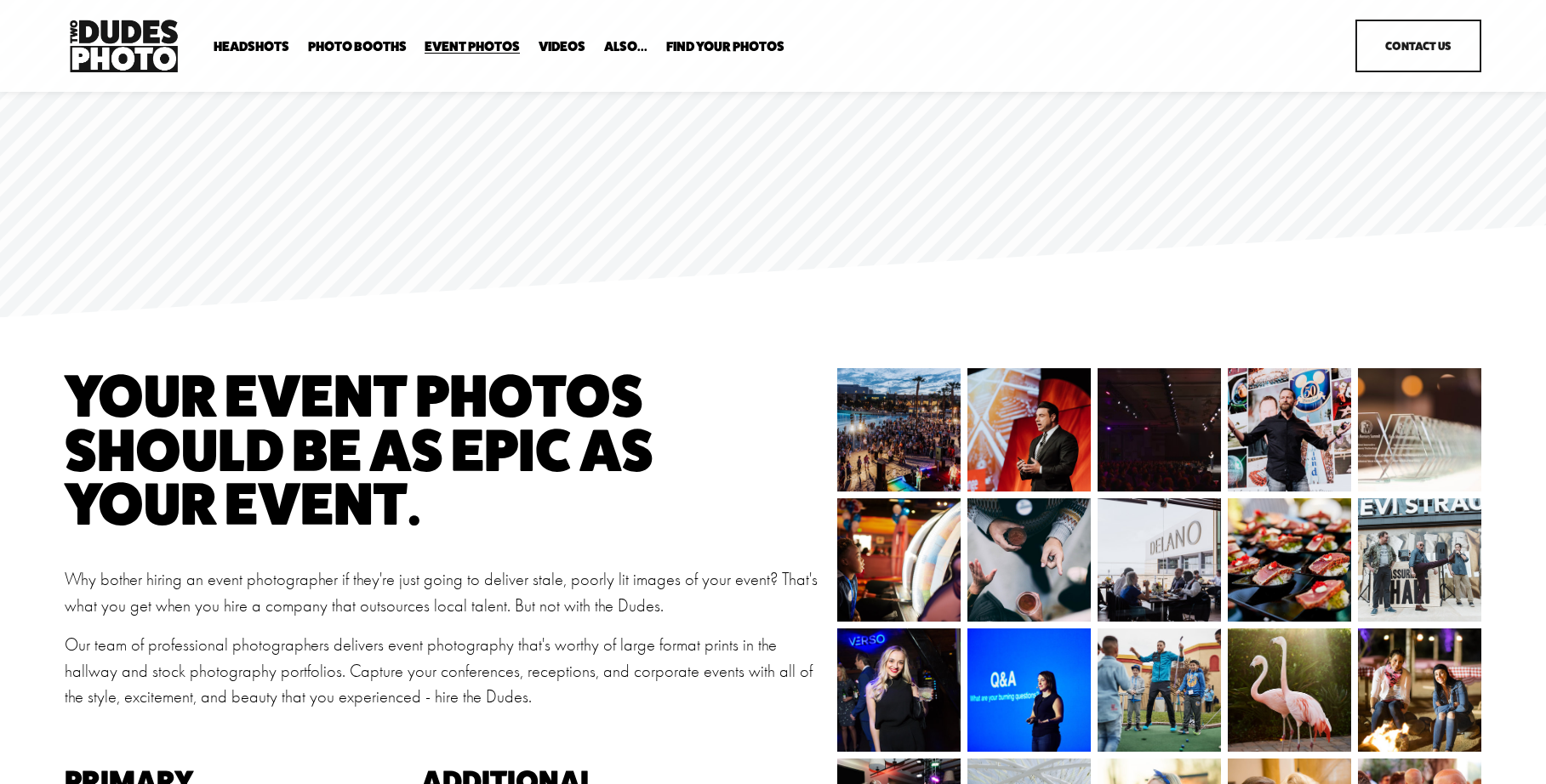
click at [0, 0] on span "Expo Headshots" at bounding box center [0, 0] width 0 height 0
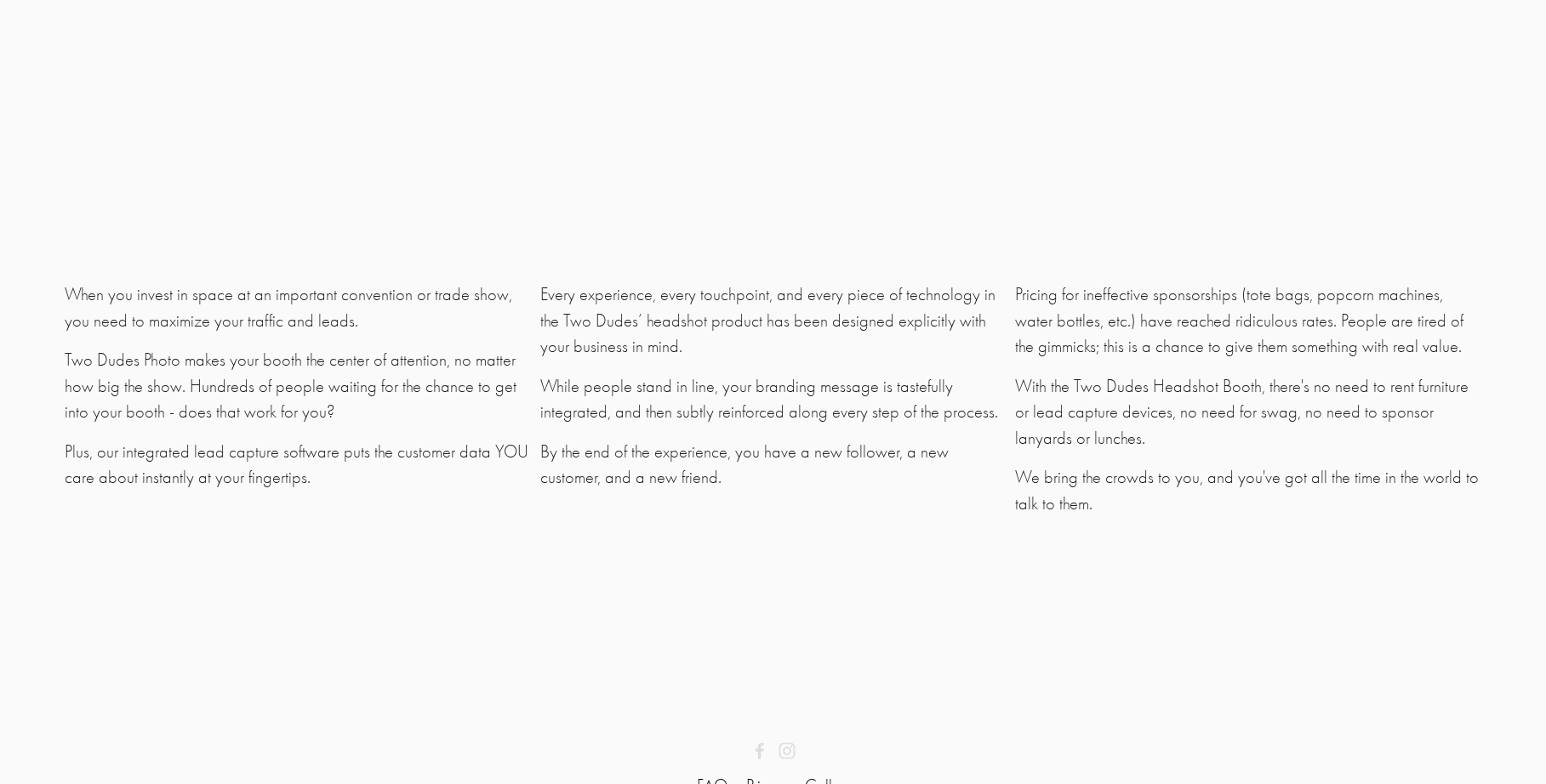
scroll to position [5075, 0]
